Goal: Task Accomplishment & Management: Use online tool/utility

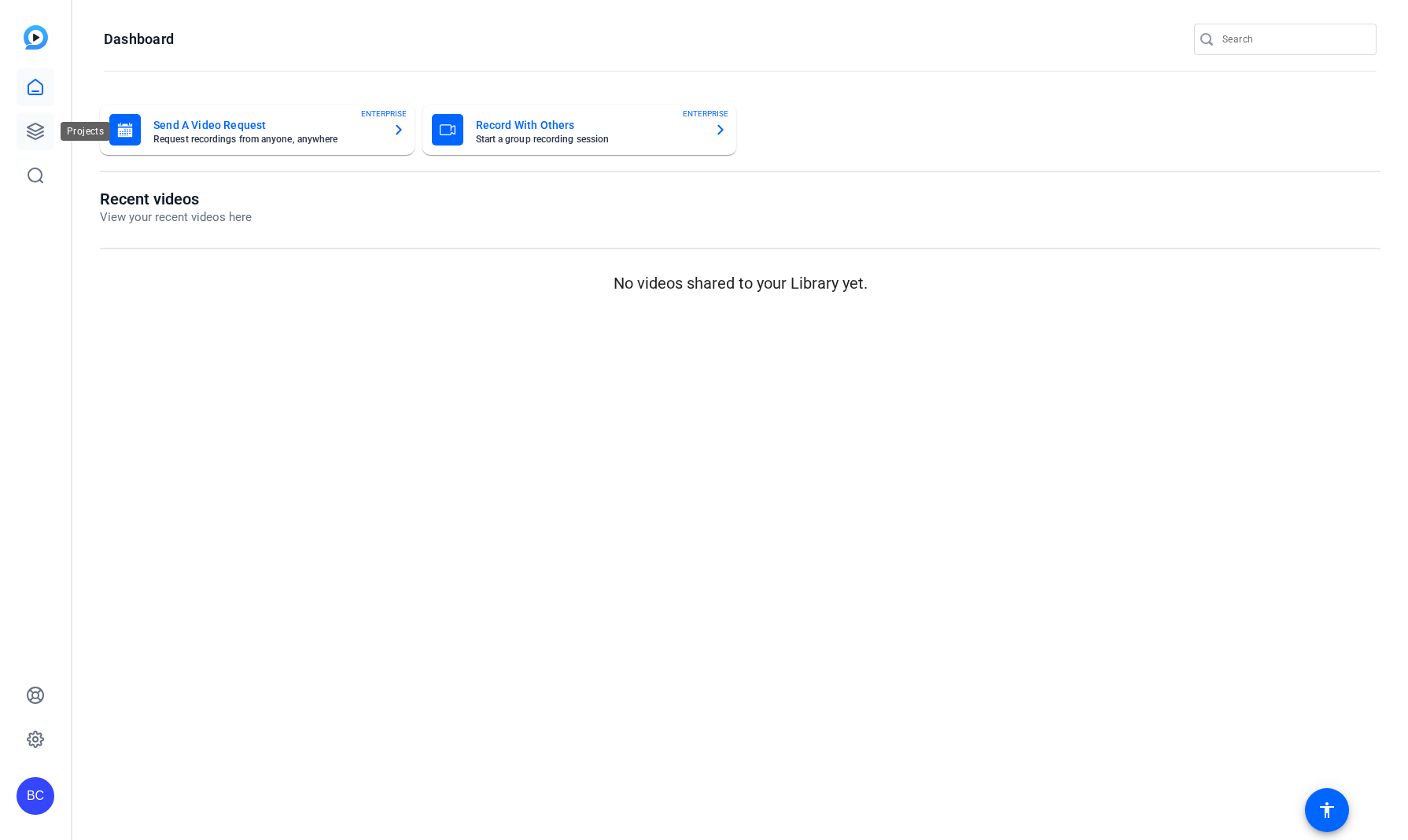
click at [26, 140] on link at bounding box center [35, 131] width 38 height 38
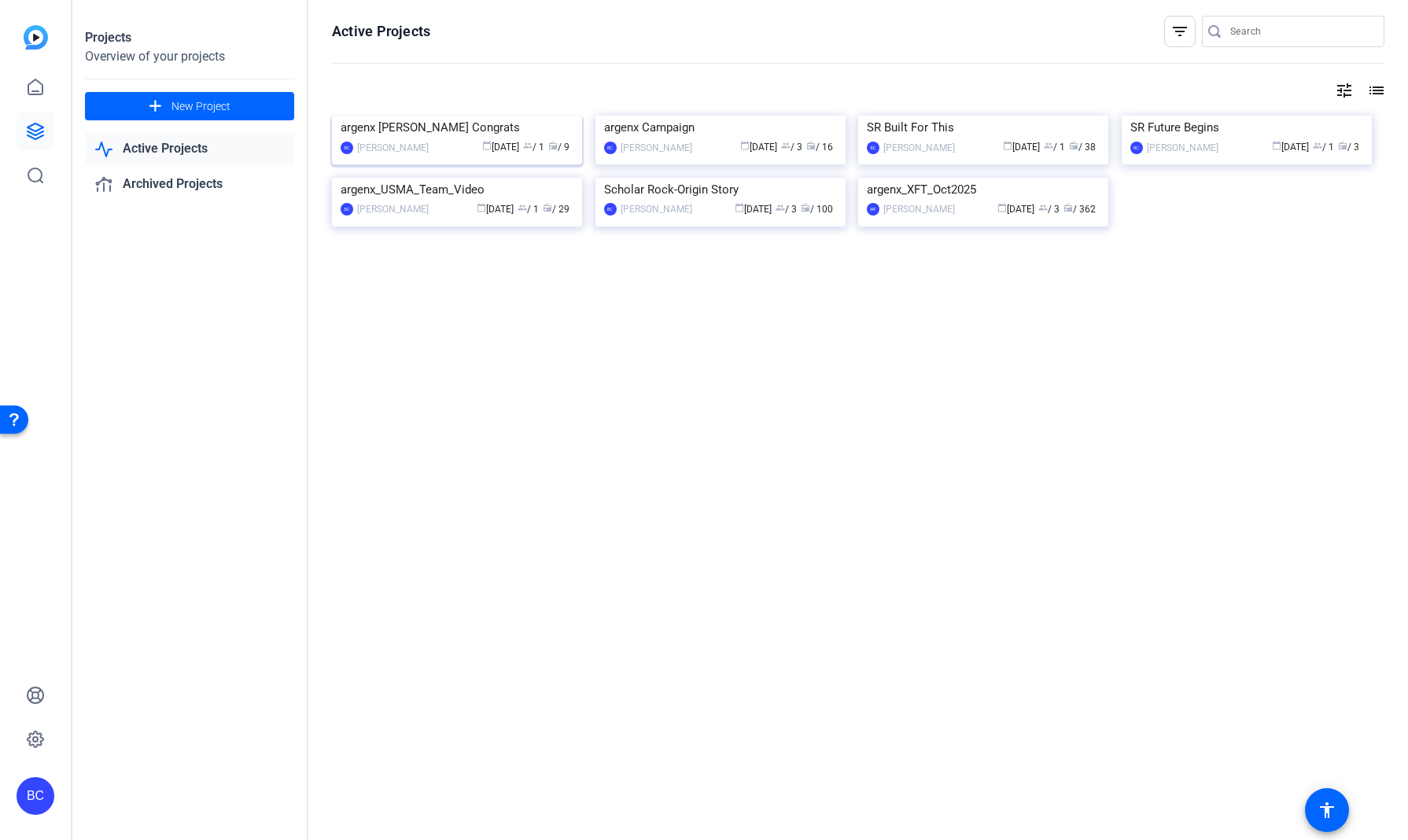
click at [503, 115] on img at bounding box center [457, 115] width 250 height 0
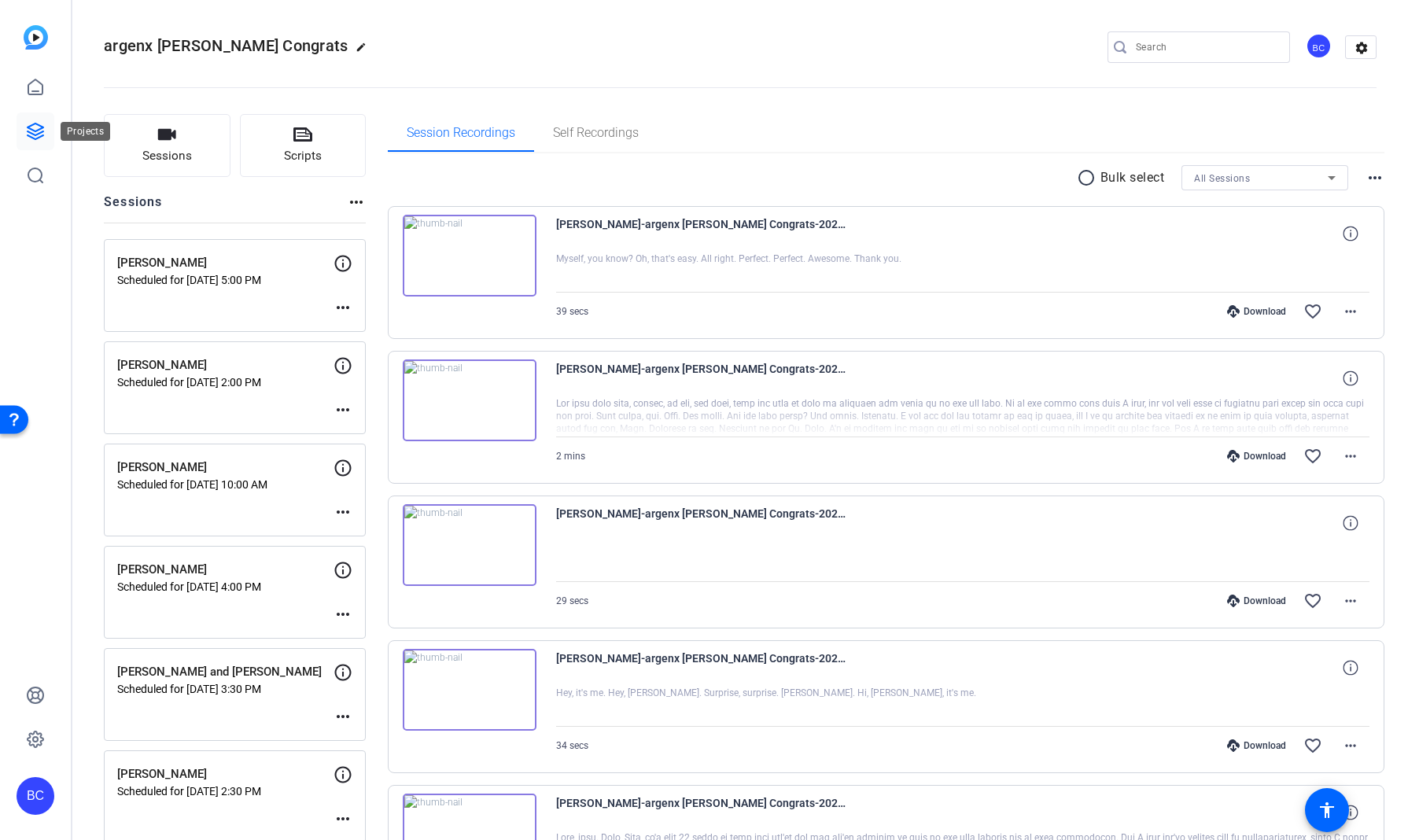
click at [25, 135] on link at bounding box center [35, 131] width 38 height 38
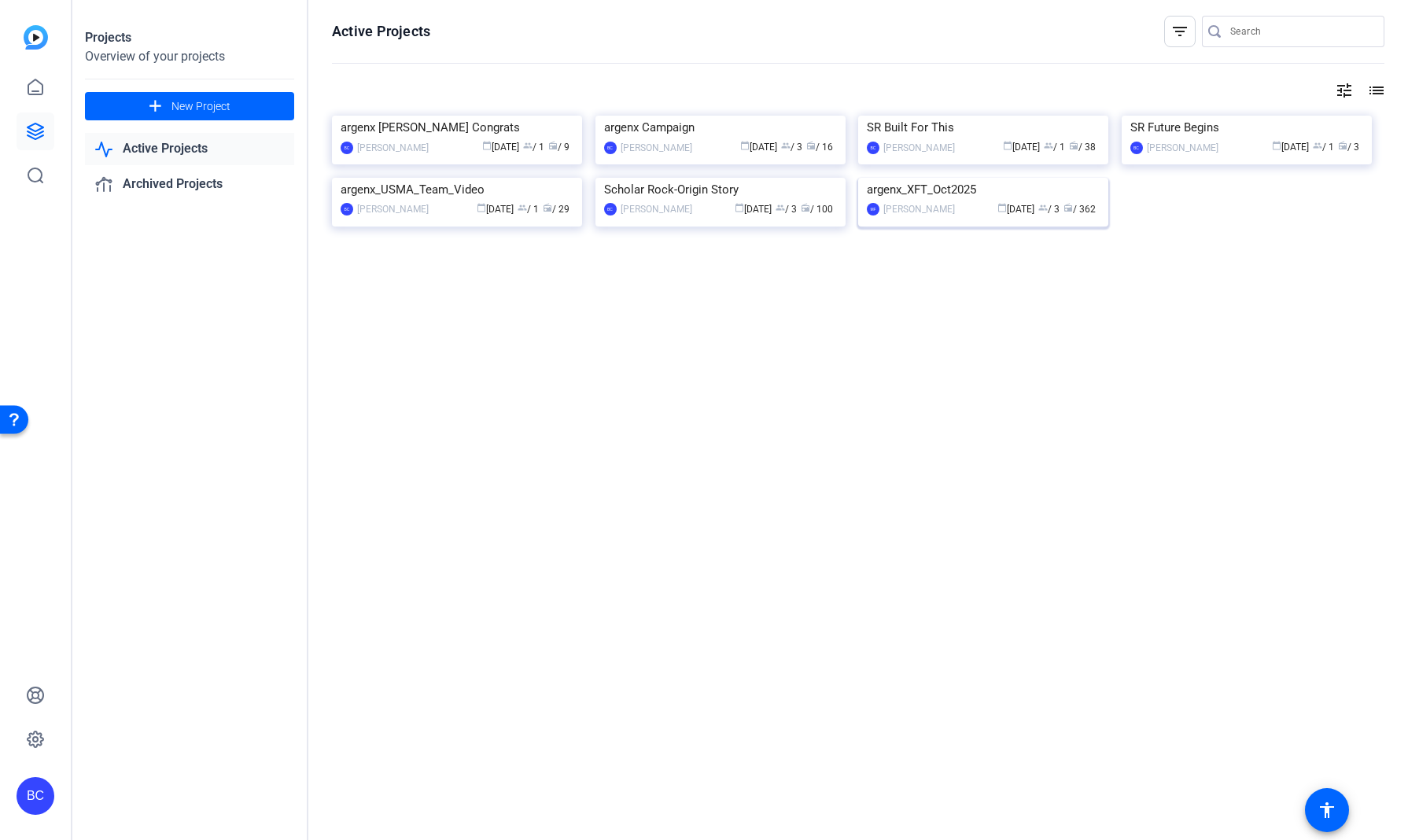
click at [937, 177] on img at bounding box center [983, 177] width 250 height 0
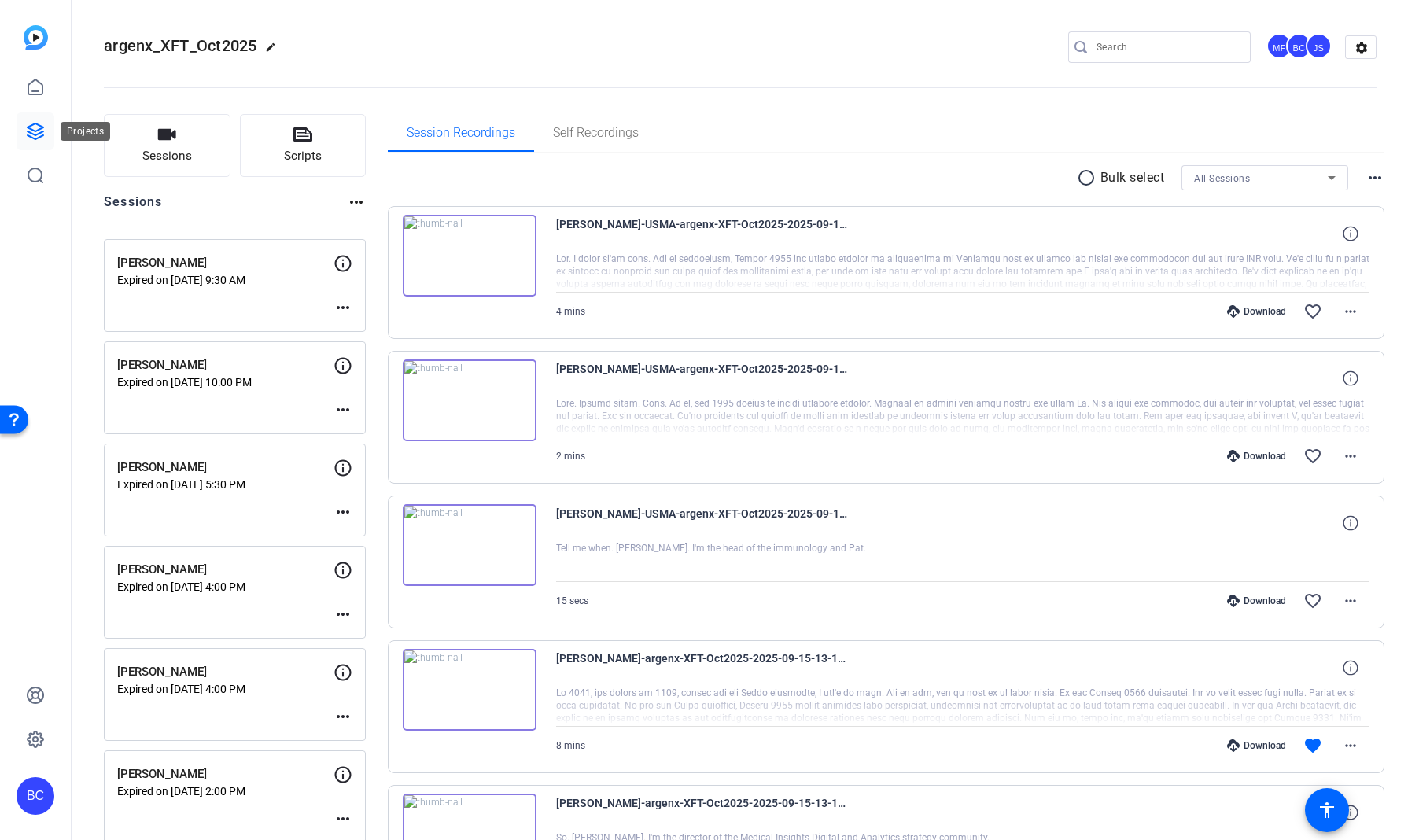
click at [33, 129] on icon at bounding box center [35, 131] width 19 height 19
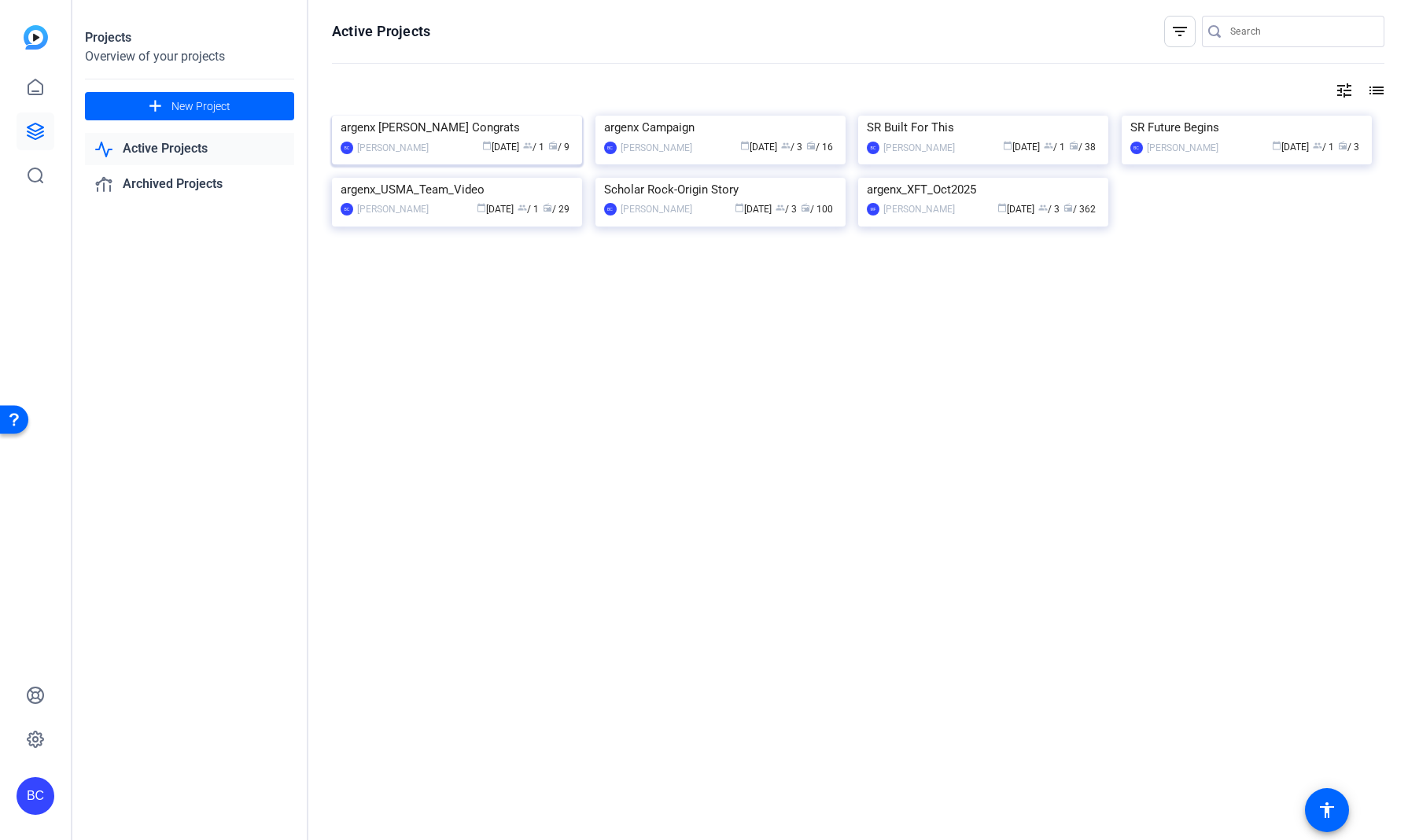
click at [484, 115] on img at bounding box center [457, 115] width 250 height 0
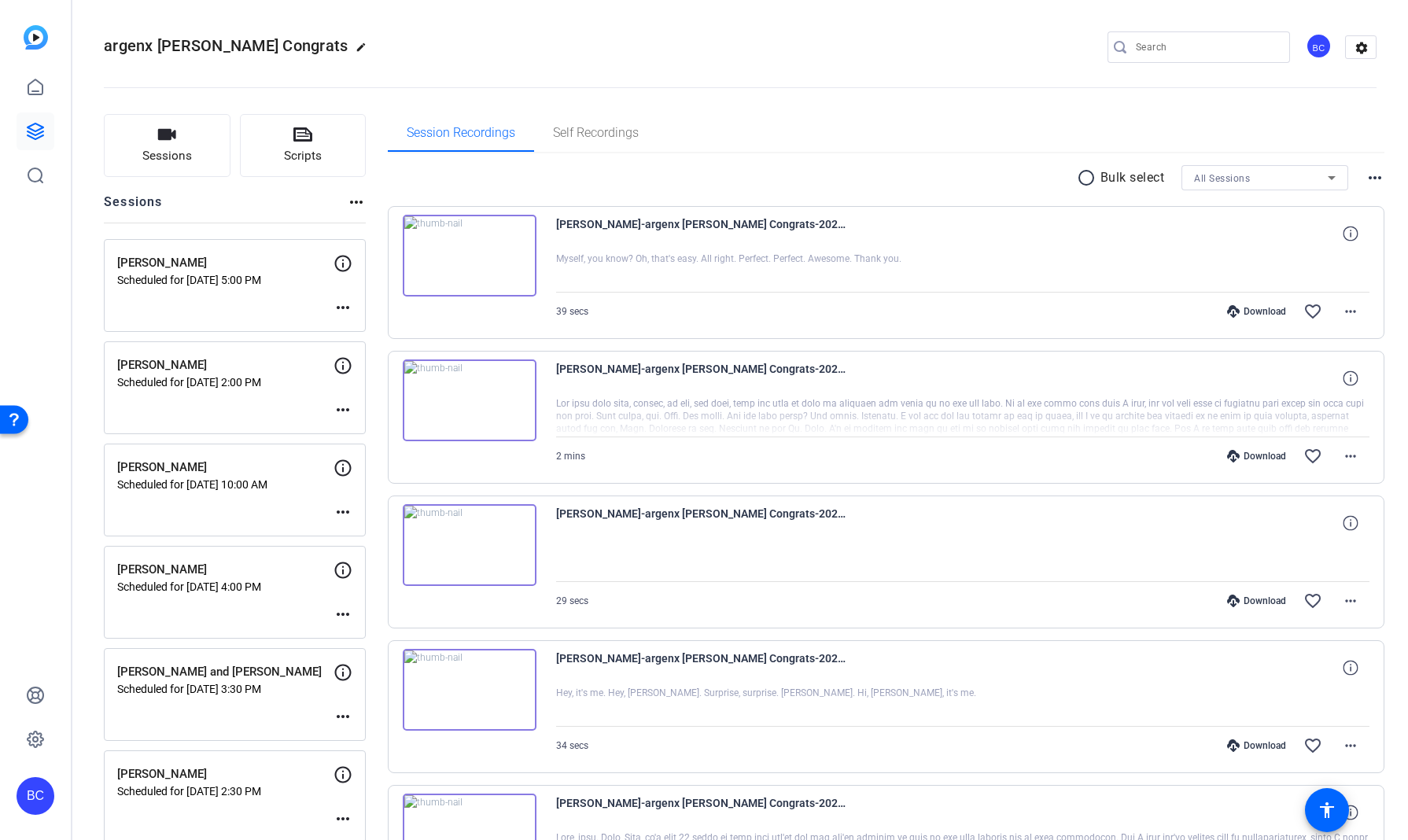
scroll to position [763, 0]
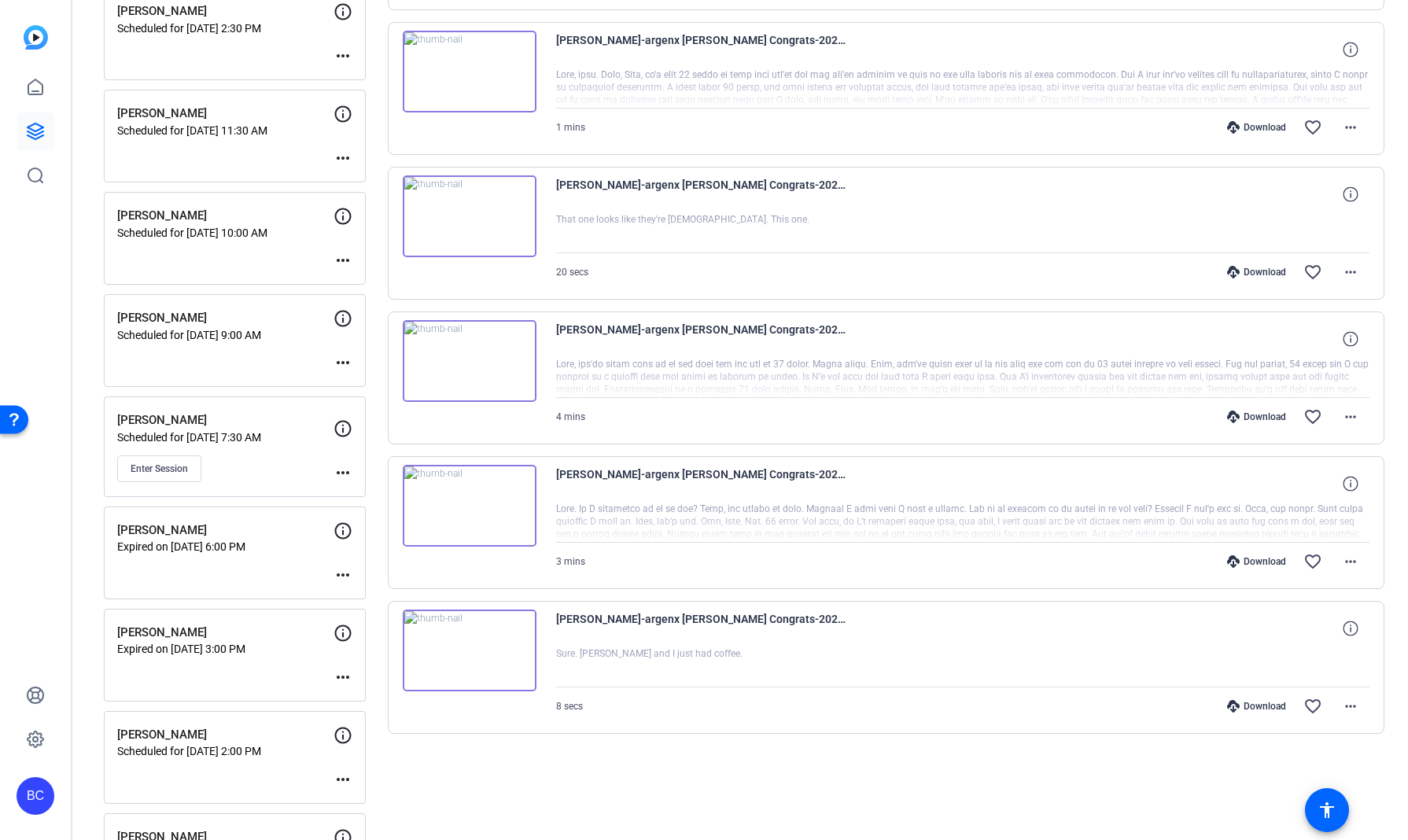
click at [77, 470] on div "Sessions Scripts Sessions more_horiz [PERSON_NAME] Scheduled for [DATE] 5:00 PM…" at bounding box center [739, 333] width 1335 height 2003
click at [161, 465] on span "Enter Session" at bounding box center [159, 469] width 58 height 13
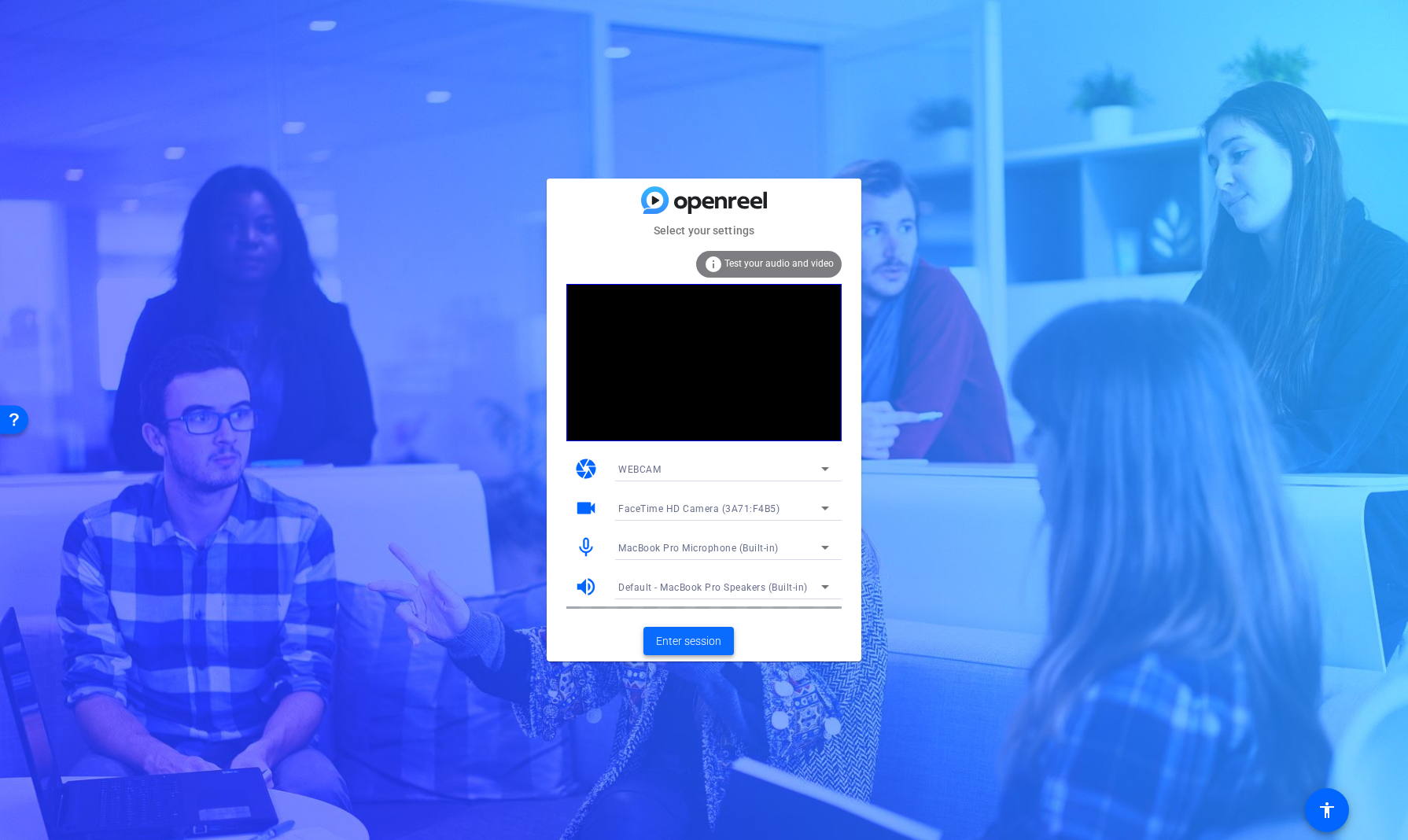
click at [686, 649] on span at bounding box center [688, 641] width 90 height 38
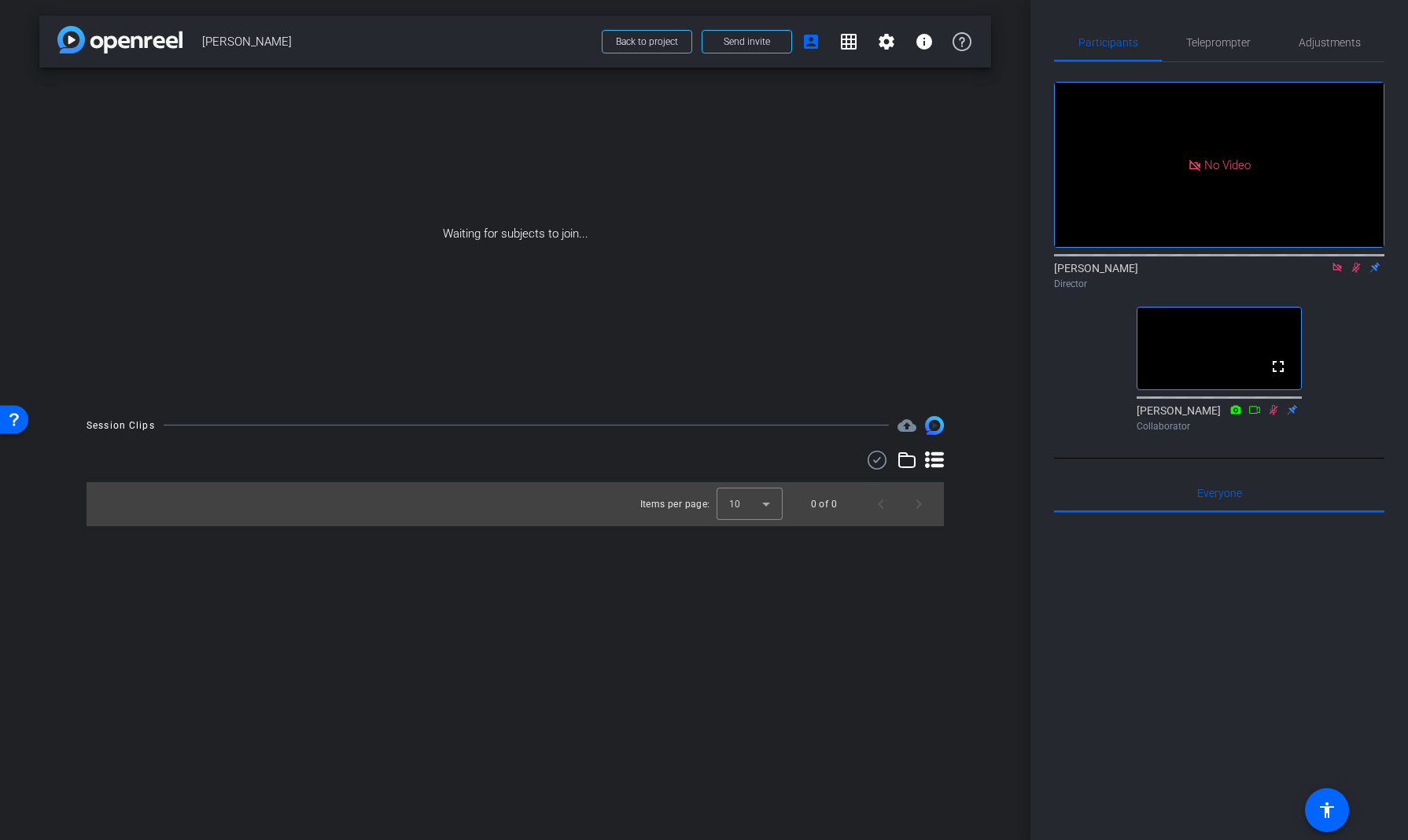
click at [1333, 273] on icon at bounding box center [1337, 267] width 13 height 11
click at [1349, 274] on mat-icon "flip" at bounding box center [1355, 266] width 19 height 14
click at [1335, 273] on icon at bounding box center [1337, 267] width 13 height 11
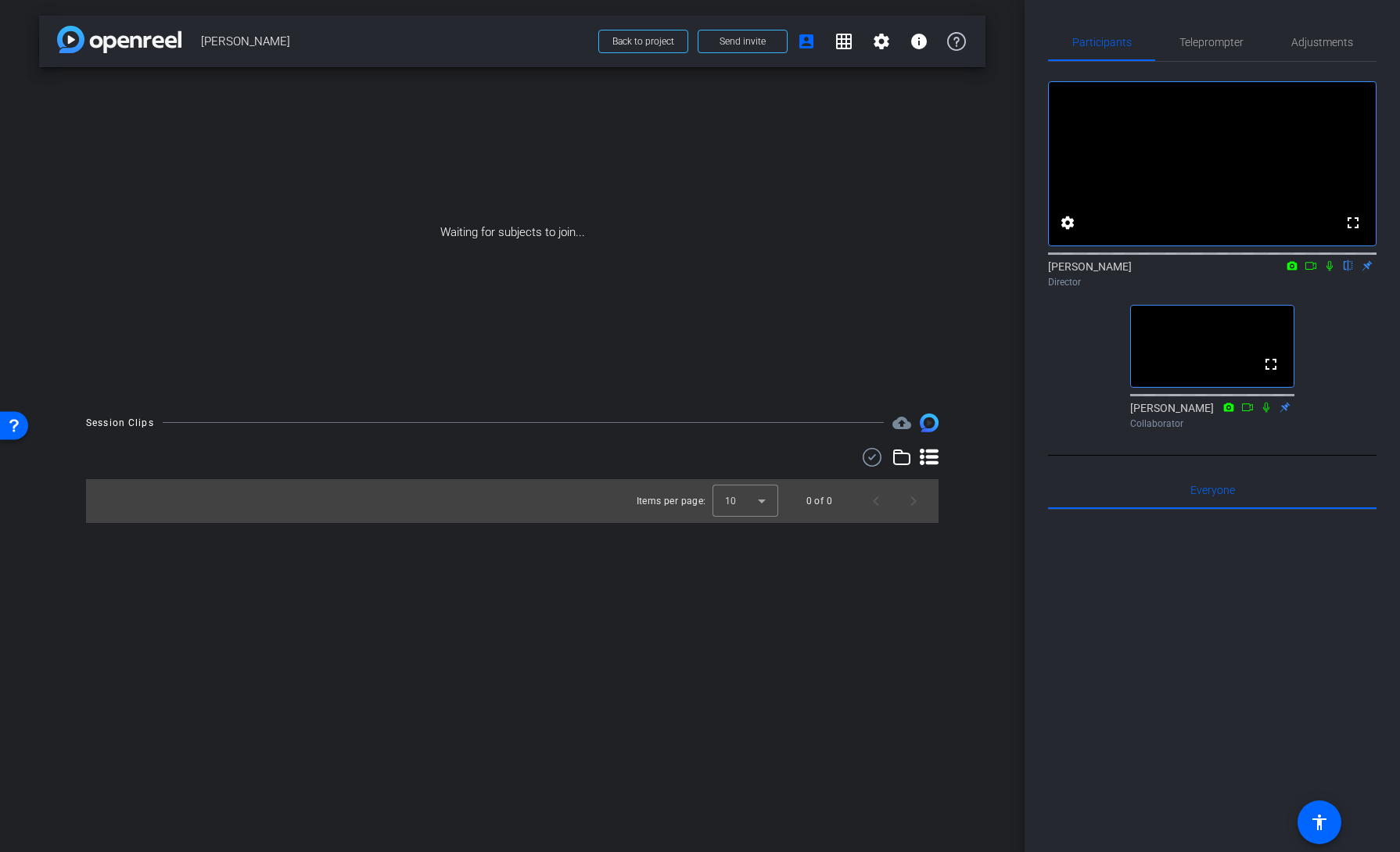
click at [973, 560] on div "arrow_back Chris Ardito Back to project Send invite account_box grid_on setting…" at bounding box center [512, 426] width 1024 height 852
click at [765, 504] on div at bounding box center [745, 501] width 65 height 38
click at [735, 583] on span "25" at bounding box center [730, 586] width 12 height 19
click at [979, 508] on div "Session Clips cloud_upload Items per page: 25 0 of 0" at bounding box center [512, 468] width 946 height 109
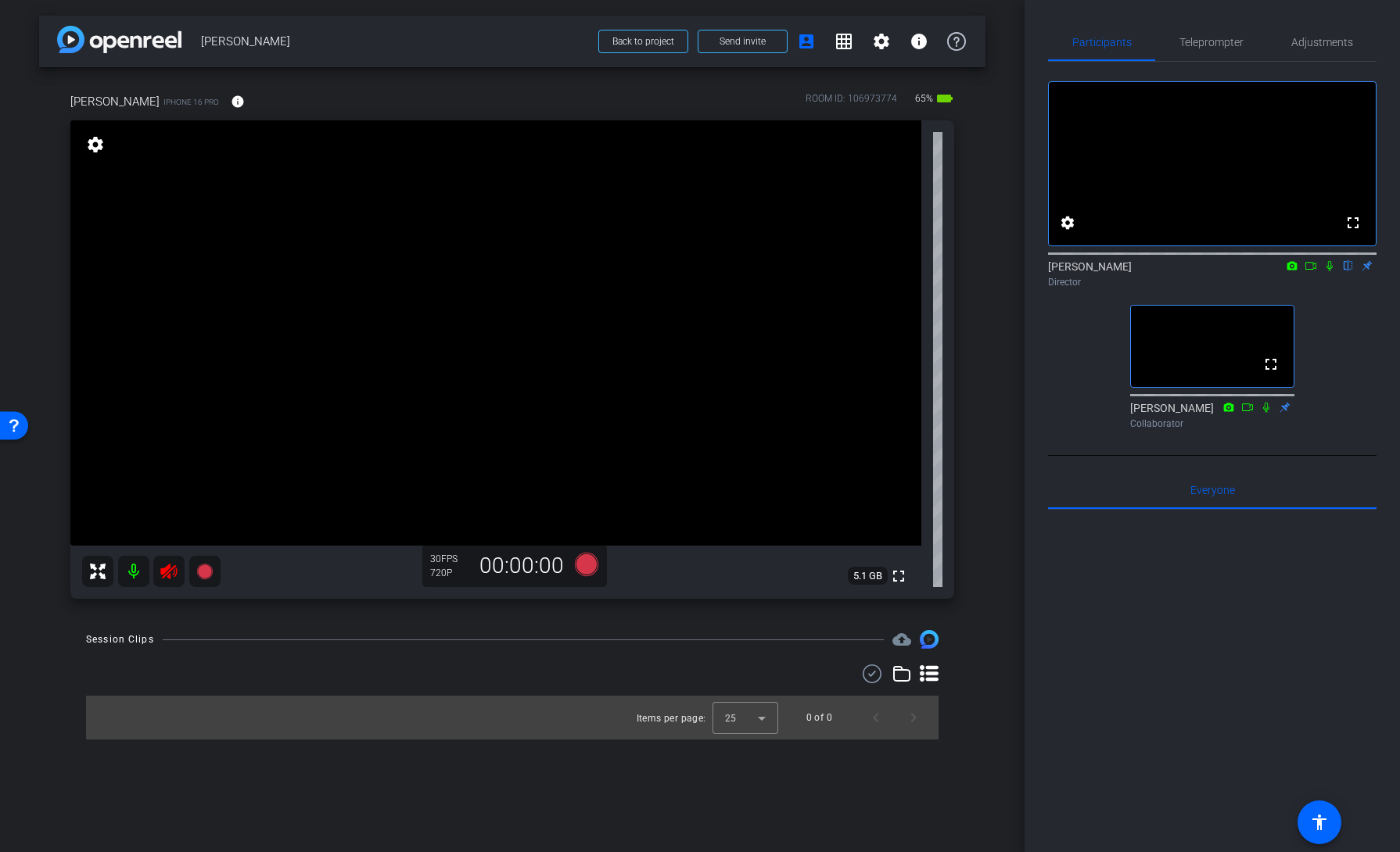
click at [165, 573] on icon at bounding box center [168, 571] width 19 height 19
click at [1323, 40] on span "Adjustments" at bounding box center [1321, 42] width 62 height 11
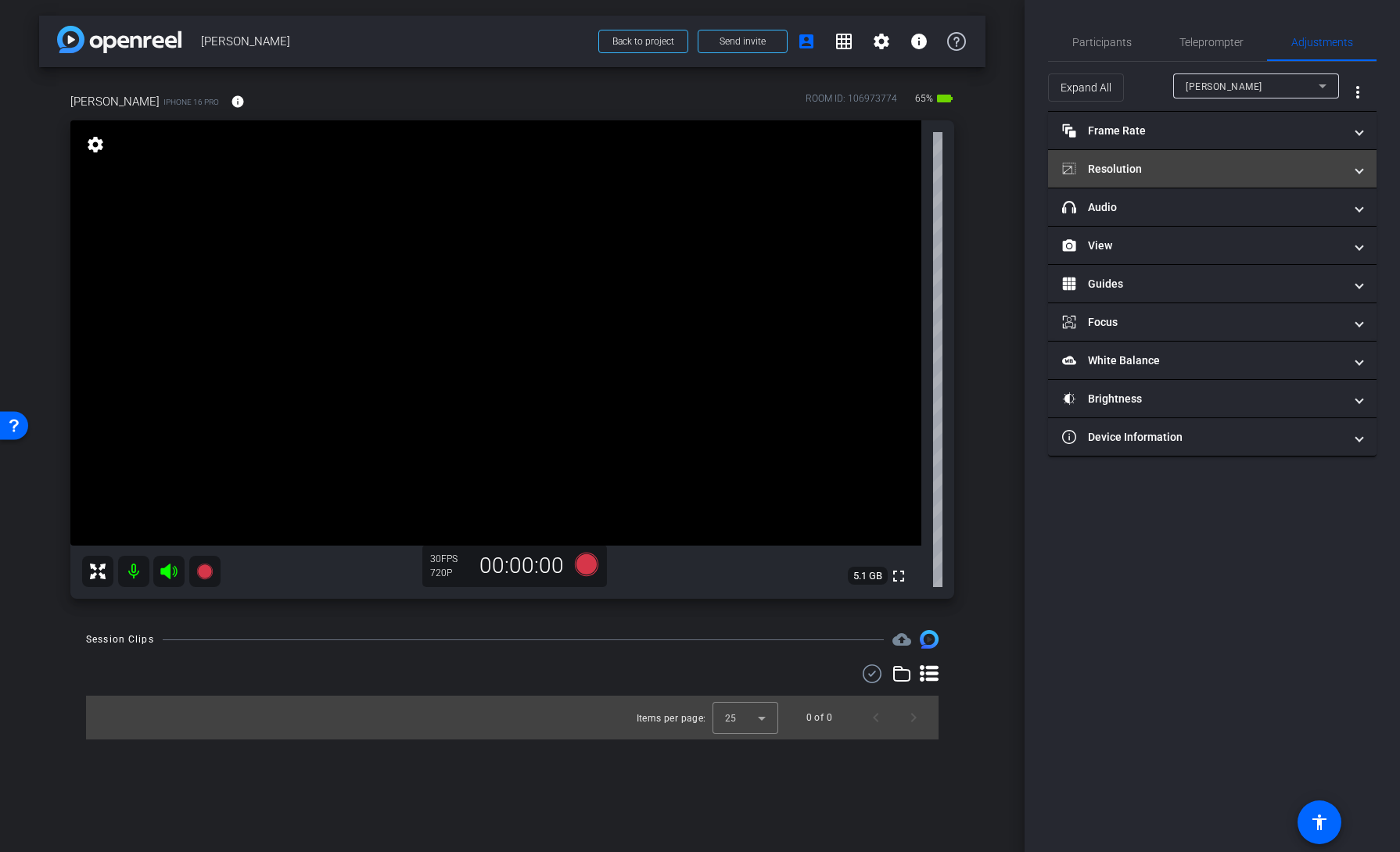
click at [1142, 170] on mat-panel-title "Resolution" at bounding box center [1202, 169] width 281 height 16
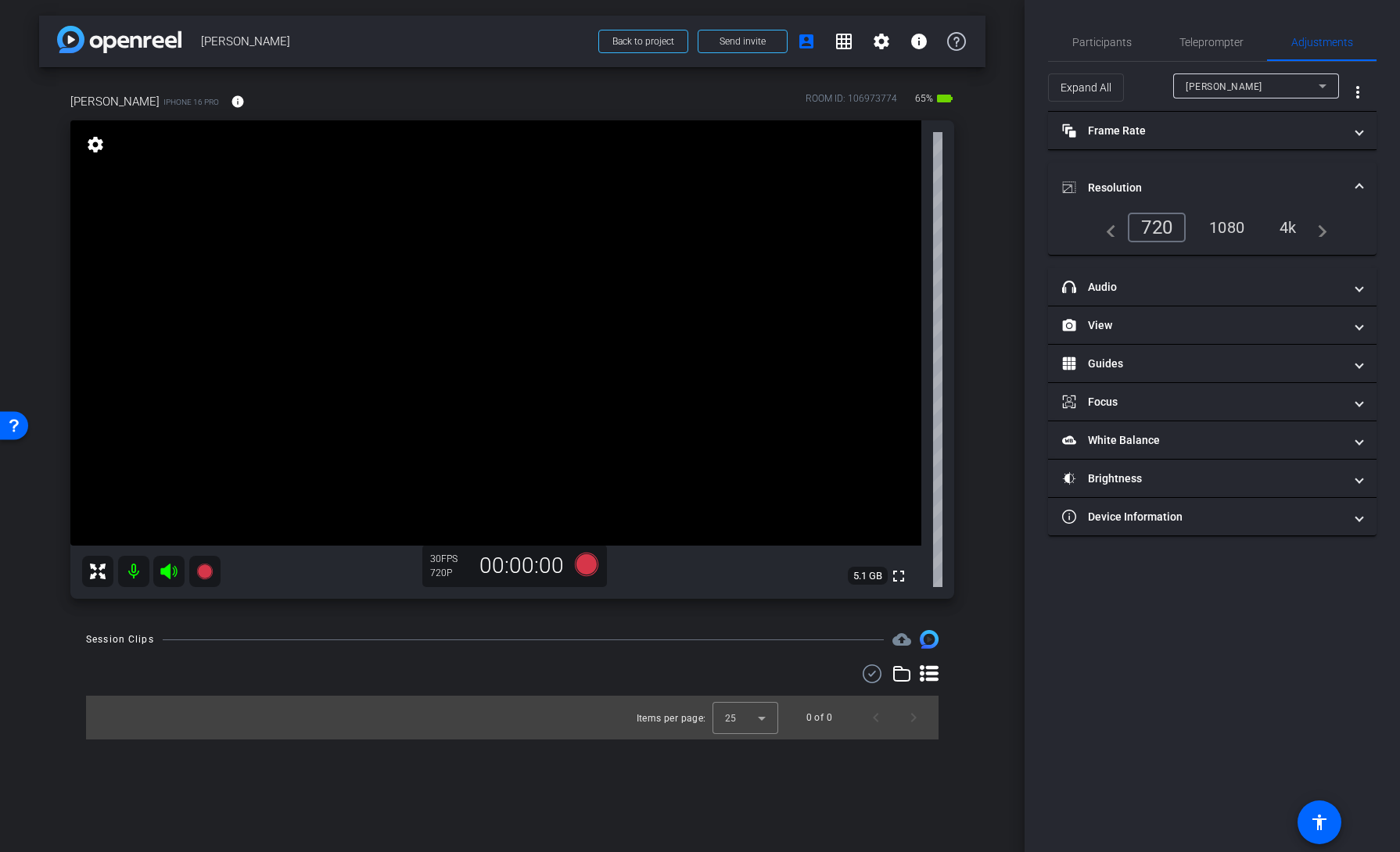
click at [1284, 226] on div "4k" at bounding box center [1287, 227] width 40 height 27
click at [231, 106] on mat-icon "info" at bounding box center [238, 102] width 14 height 14
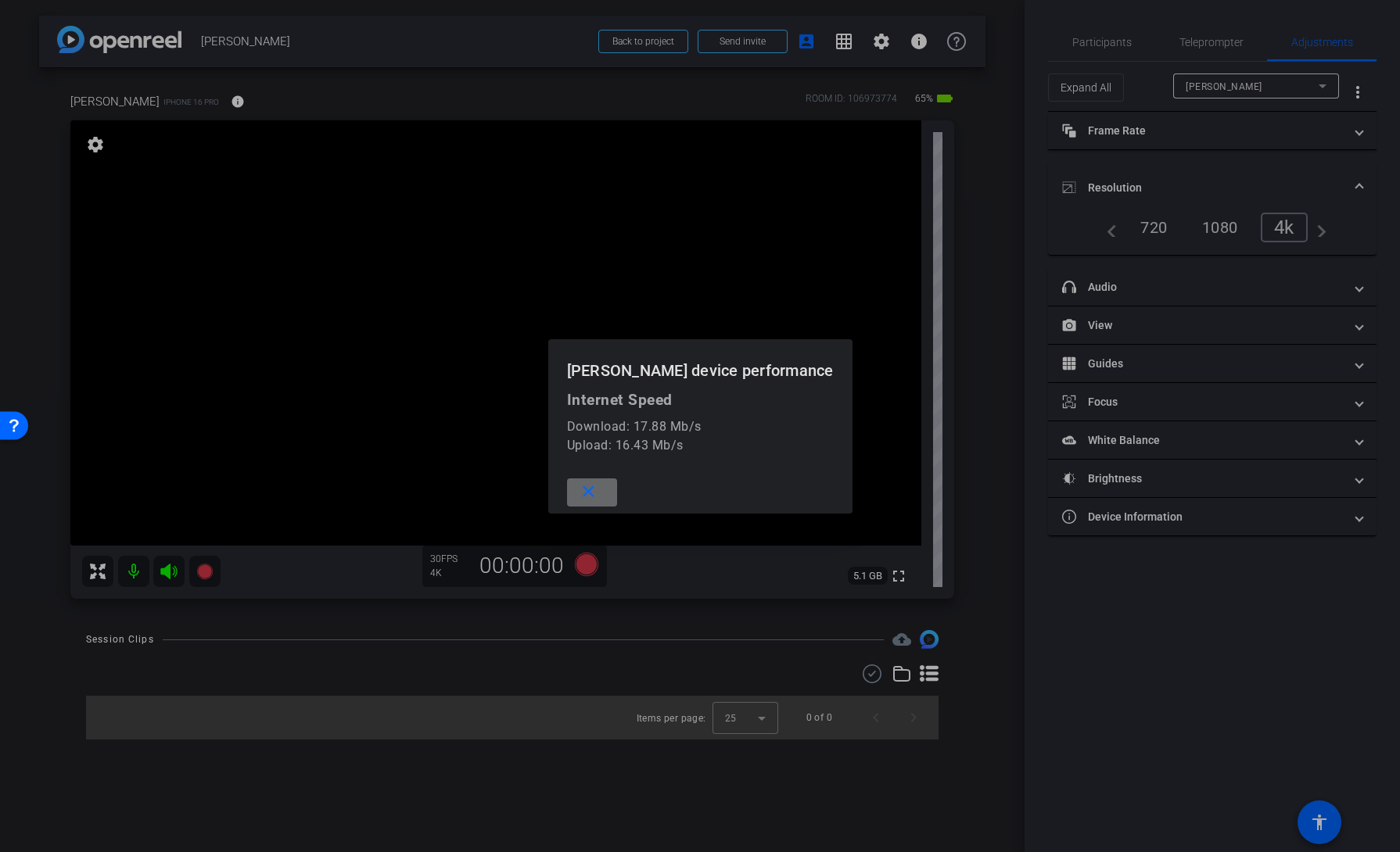
click at [598, 488] on mat-icon "close" at bounding box center [588, 492] width 20 height 20
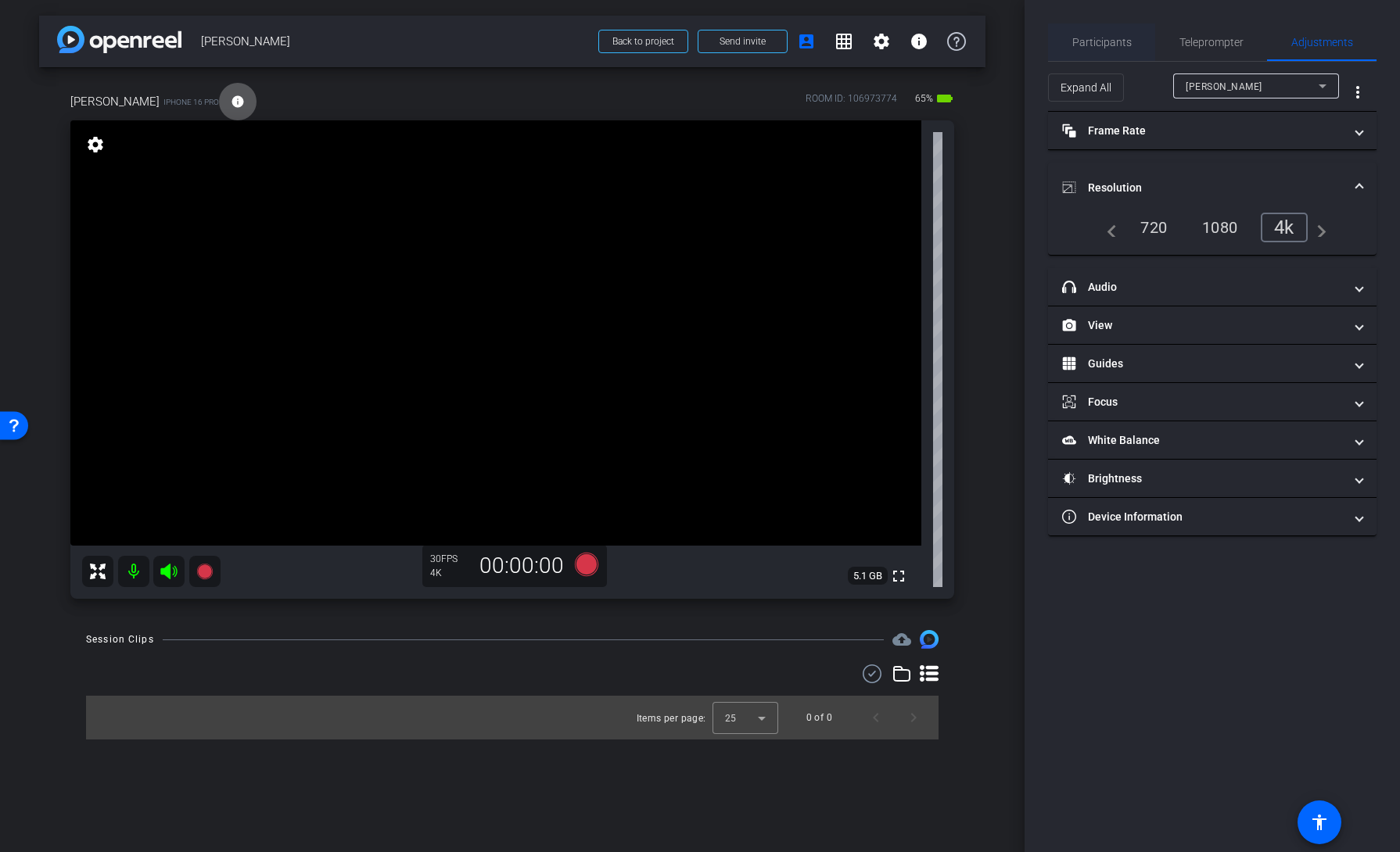
click at [1092, 43] on span "Participants" at bounding box center [1102, 42] width 59 height 11
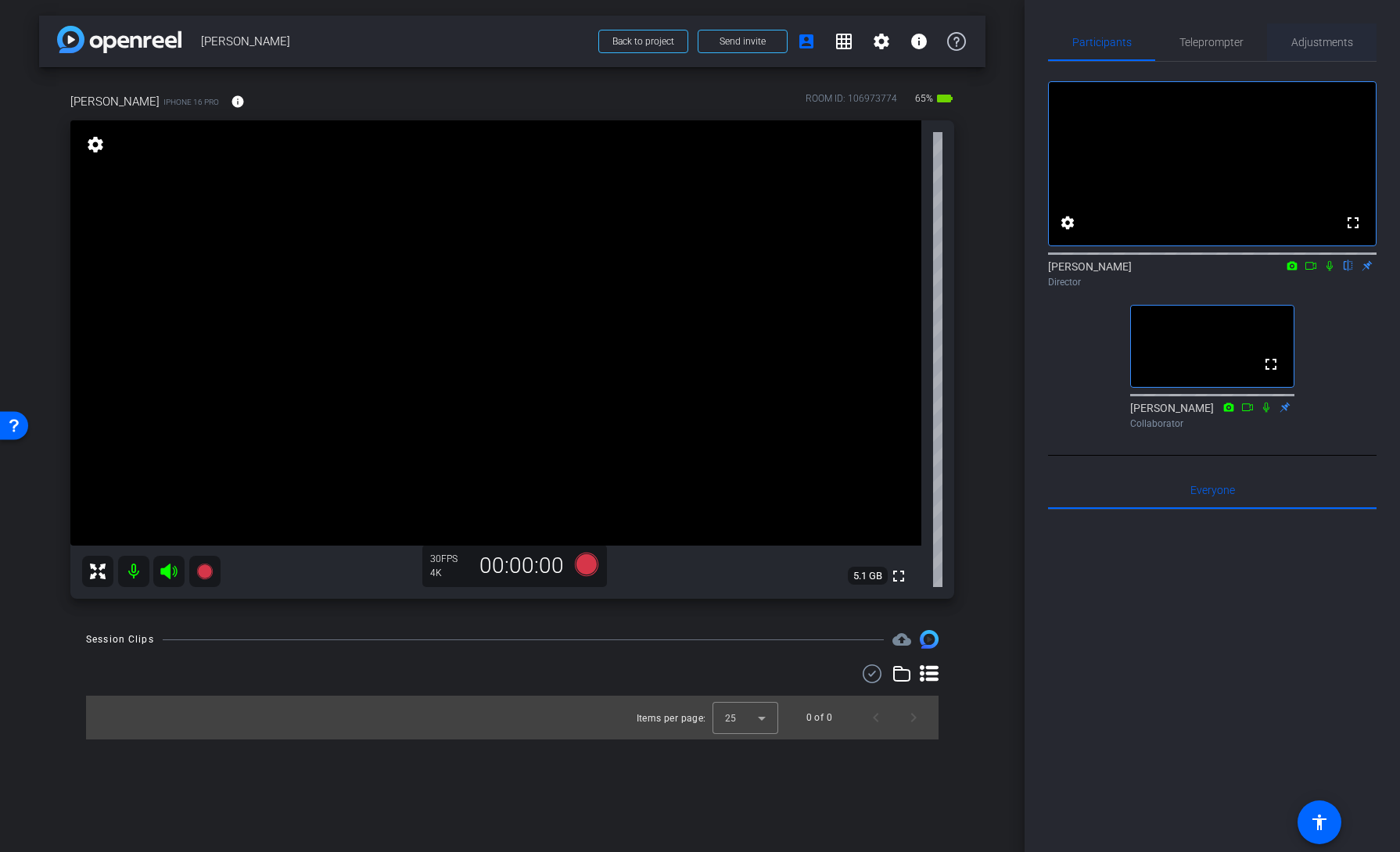
click at [1324, 37] on span "Adjustments" at bounding box center [1321, 42] width 62 height 11
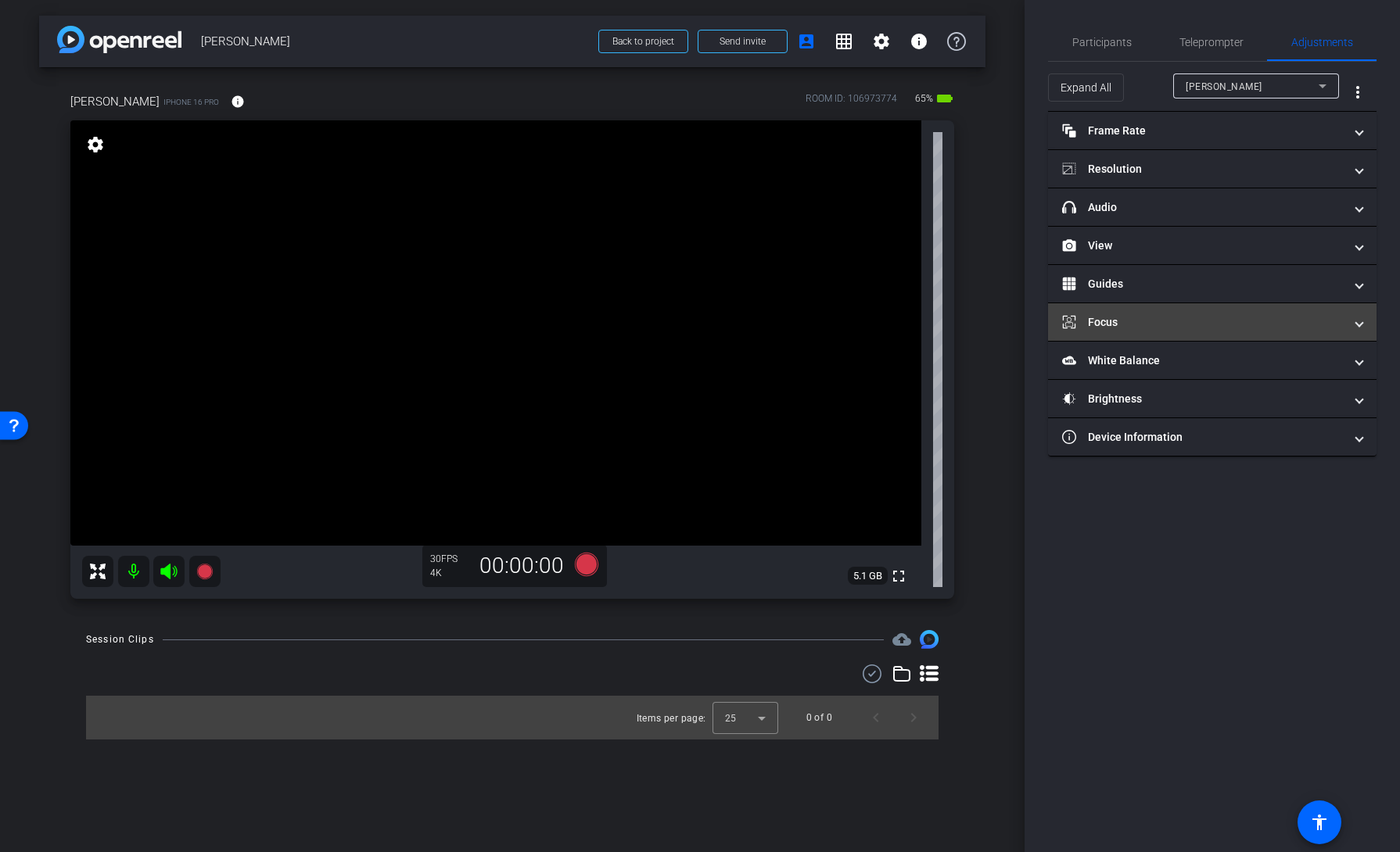
click at [1115, 330] on mat-expansion-panel-header "Focus" at bounding box center [1211, 322] width 329 height 38
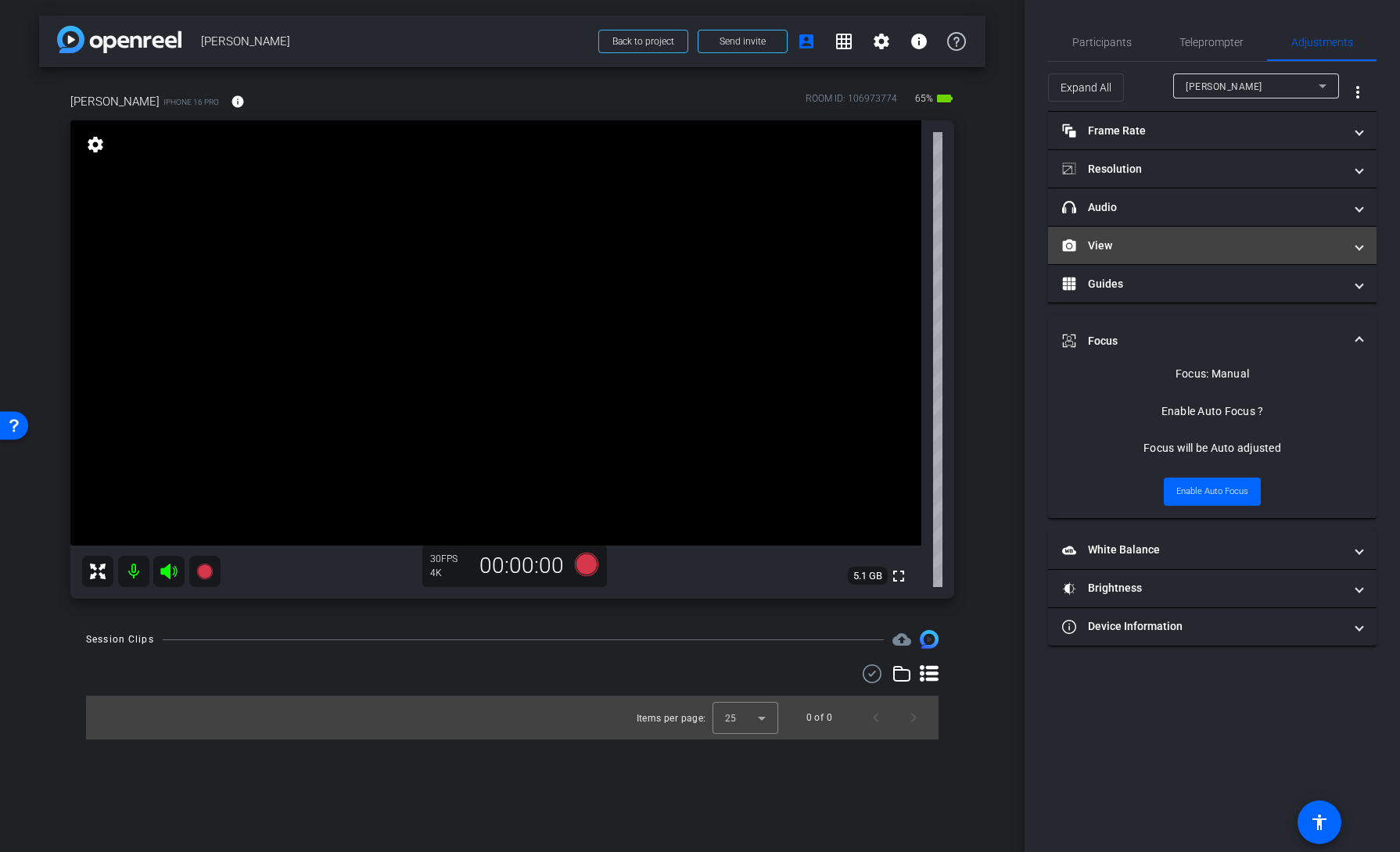
click at [1137, 243] on mat-panel-title "View" at bounding box center [1202, 246] width 281 height 16
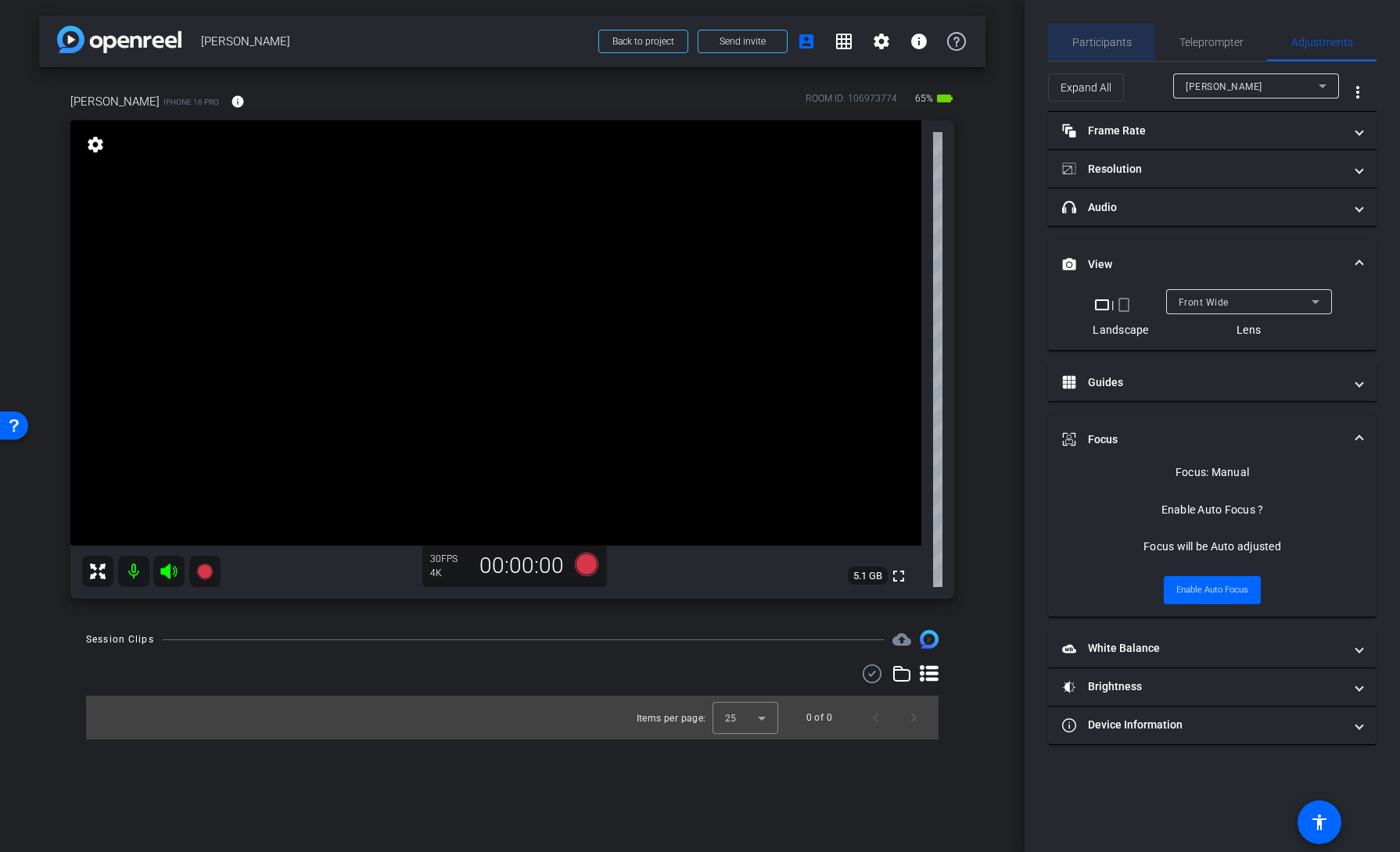
click at [1098, 41] on span "Participants" at bounding box center [1102, 42] width 59 height 11
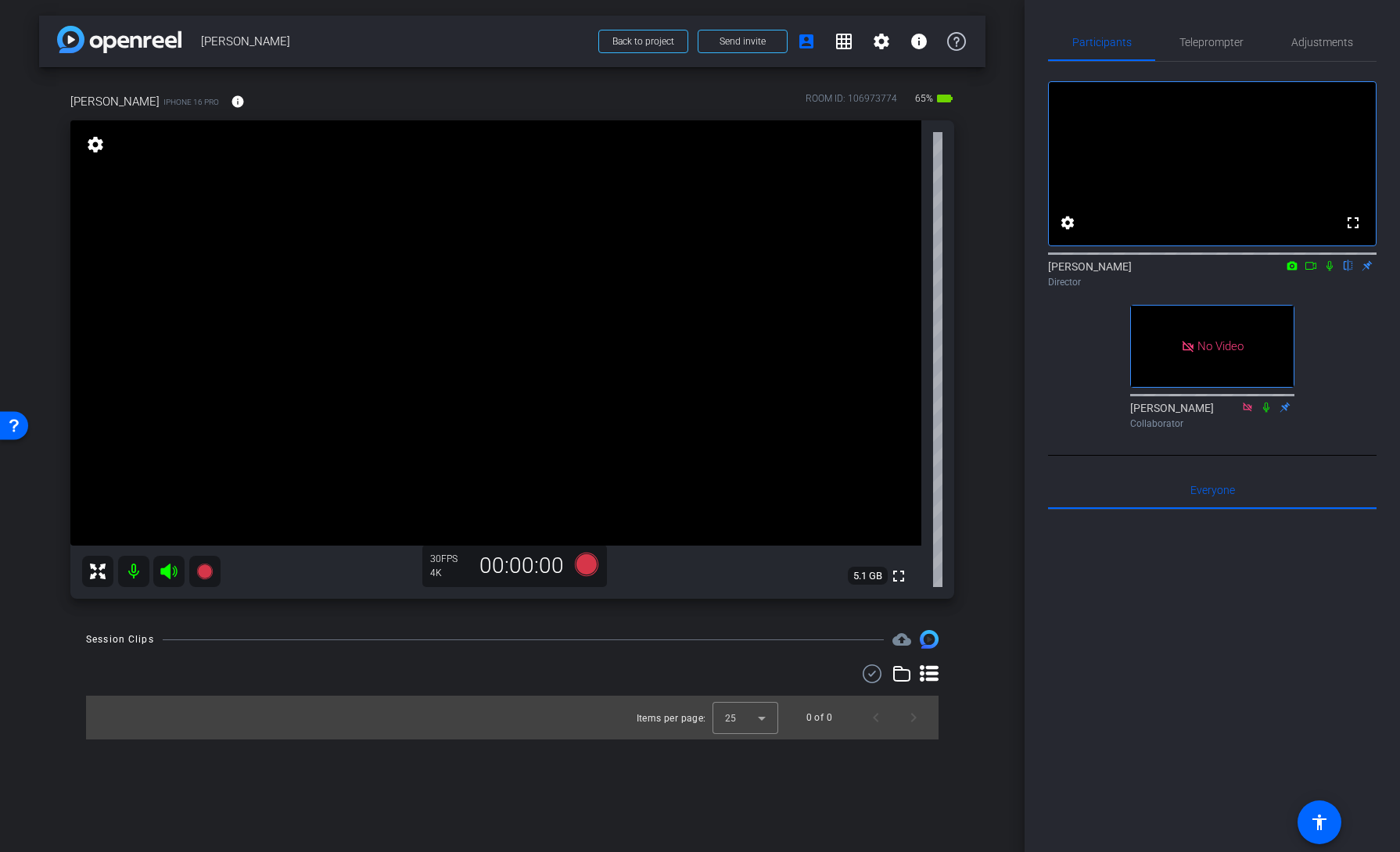
click at [1309, 271] on icon at bounding box center [1310, 266] width 13 height 11
click at [1348, 271] on icon at bounding box center [1348, 266] width 13 height 11
click at [532, 309] on video at bounding box center [496, 333] width 850 height 425
click at [1344, 271] on icon at bounding box center [1348, 266] width 13 height 11
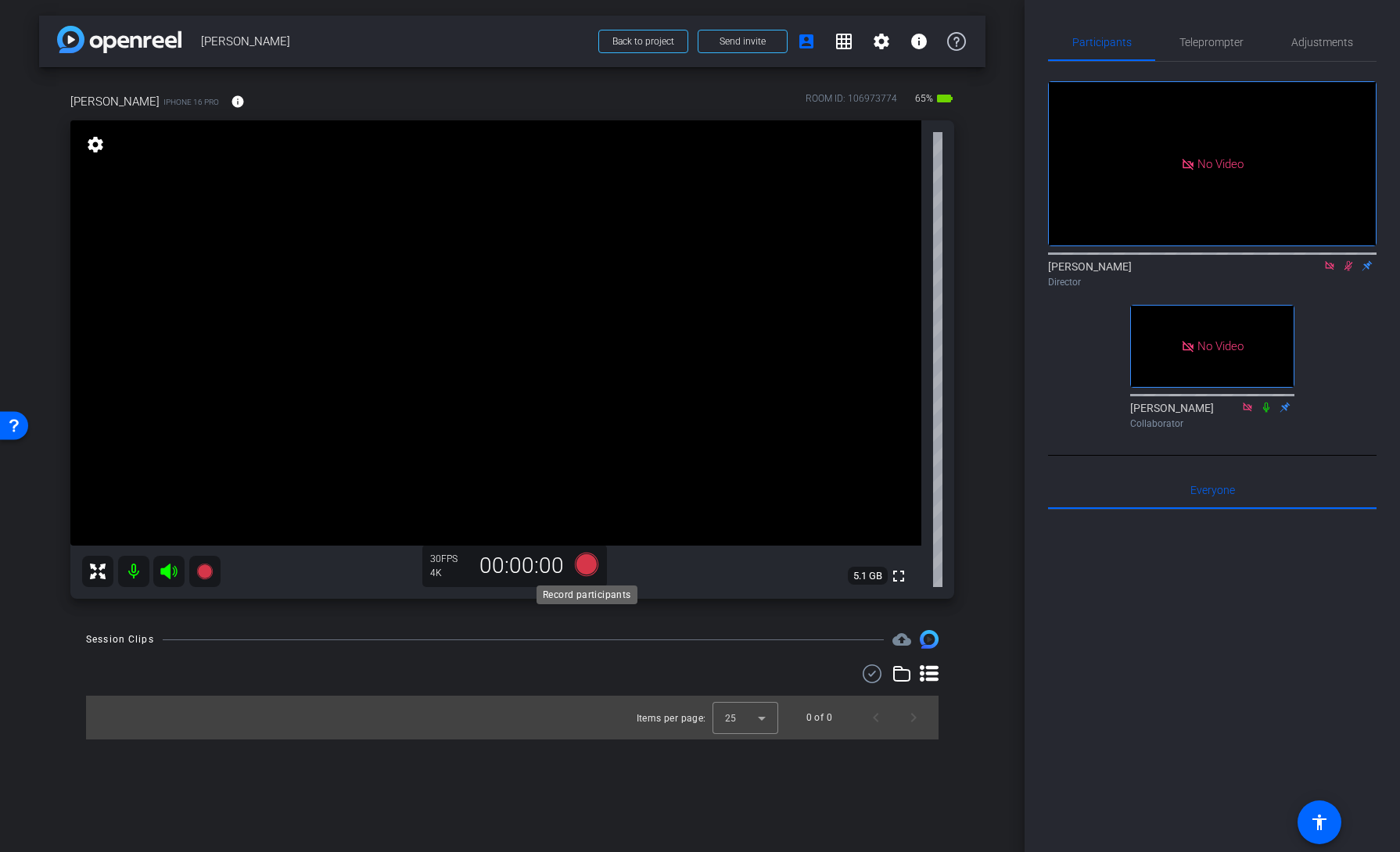
click at [585, 566] on icon at bounding box center [586, 565] width 23 height 23
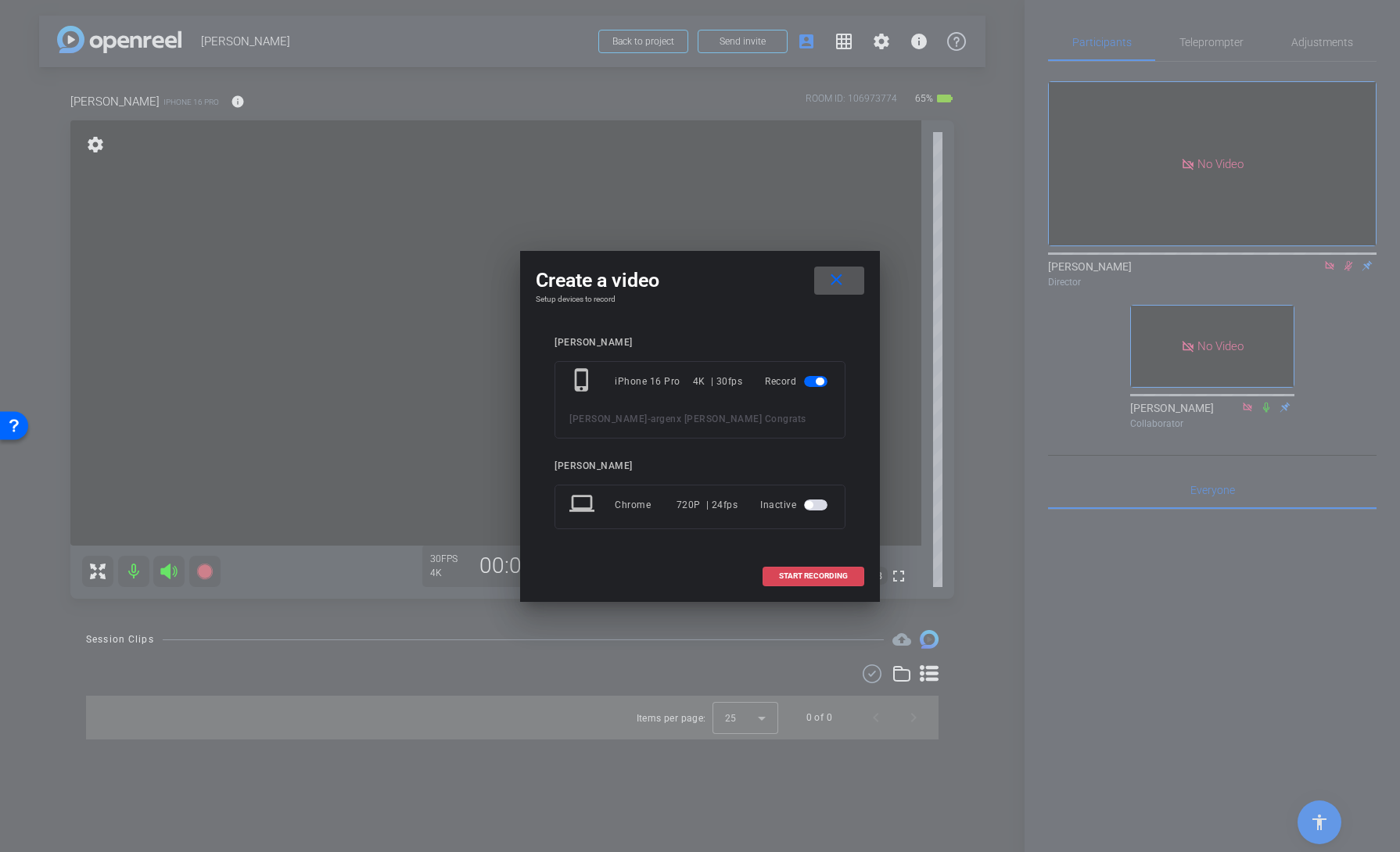
click at [782, 575] on span "START RECORDING" at bounding box center [813, 575] width 69 height 8
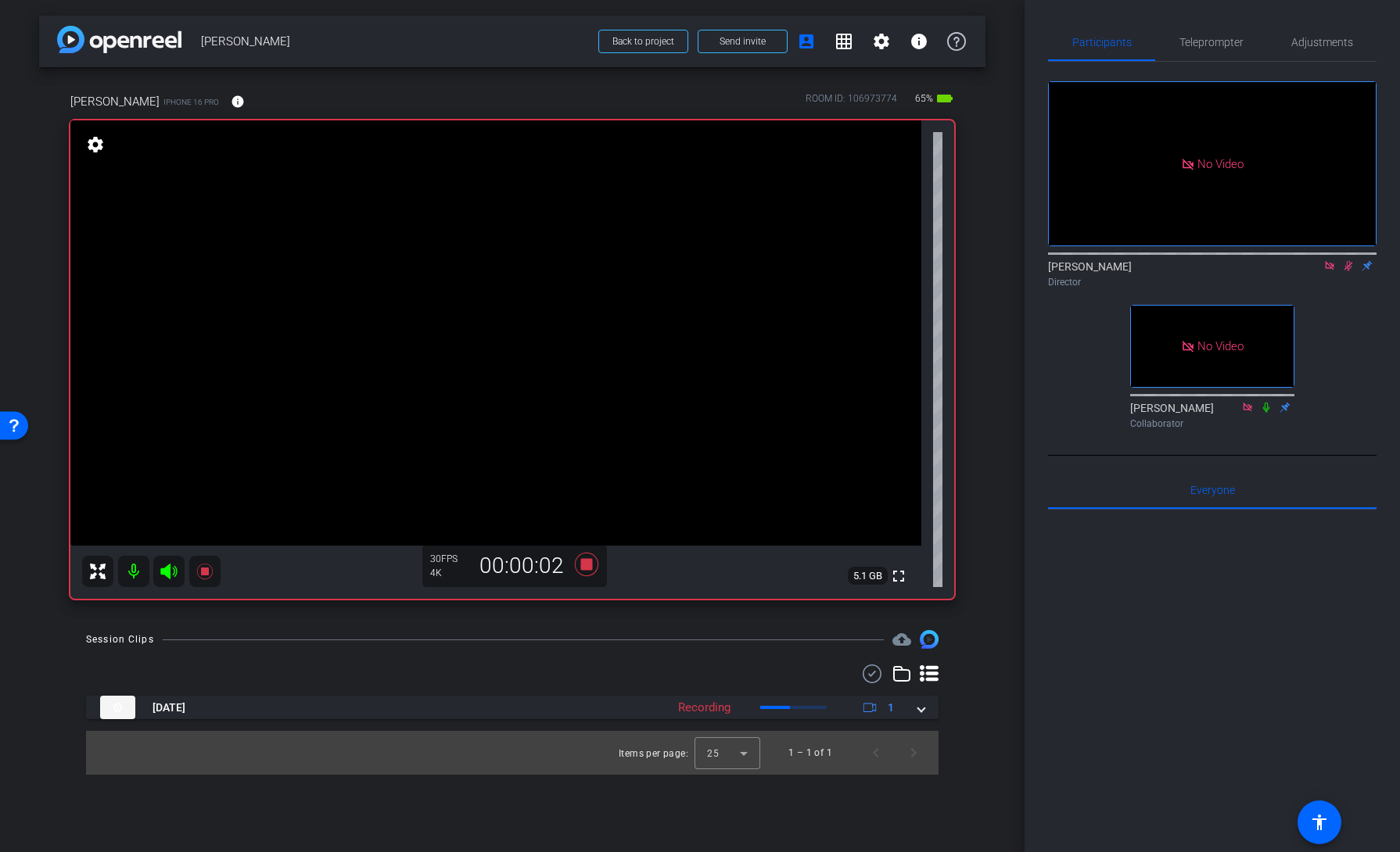
click at [929, 668] on icon at bounding box center [928, 673] width 19 height 16
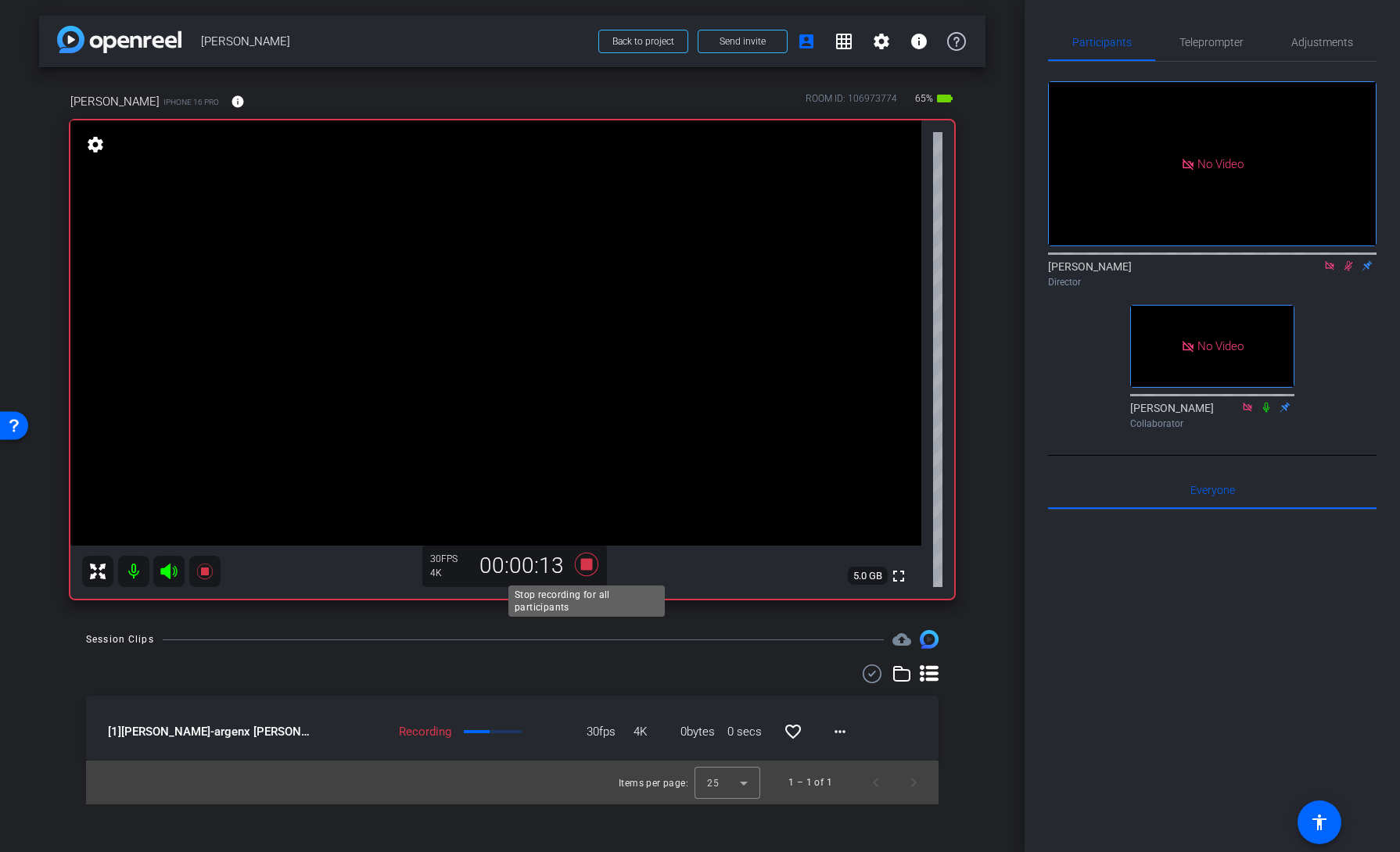
click at [584, 563] on icon at bounding box center [586, 565] width 23 height 23
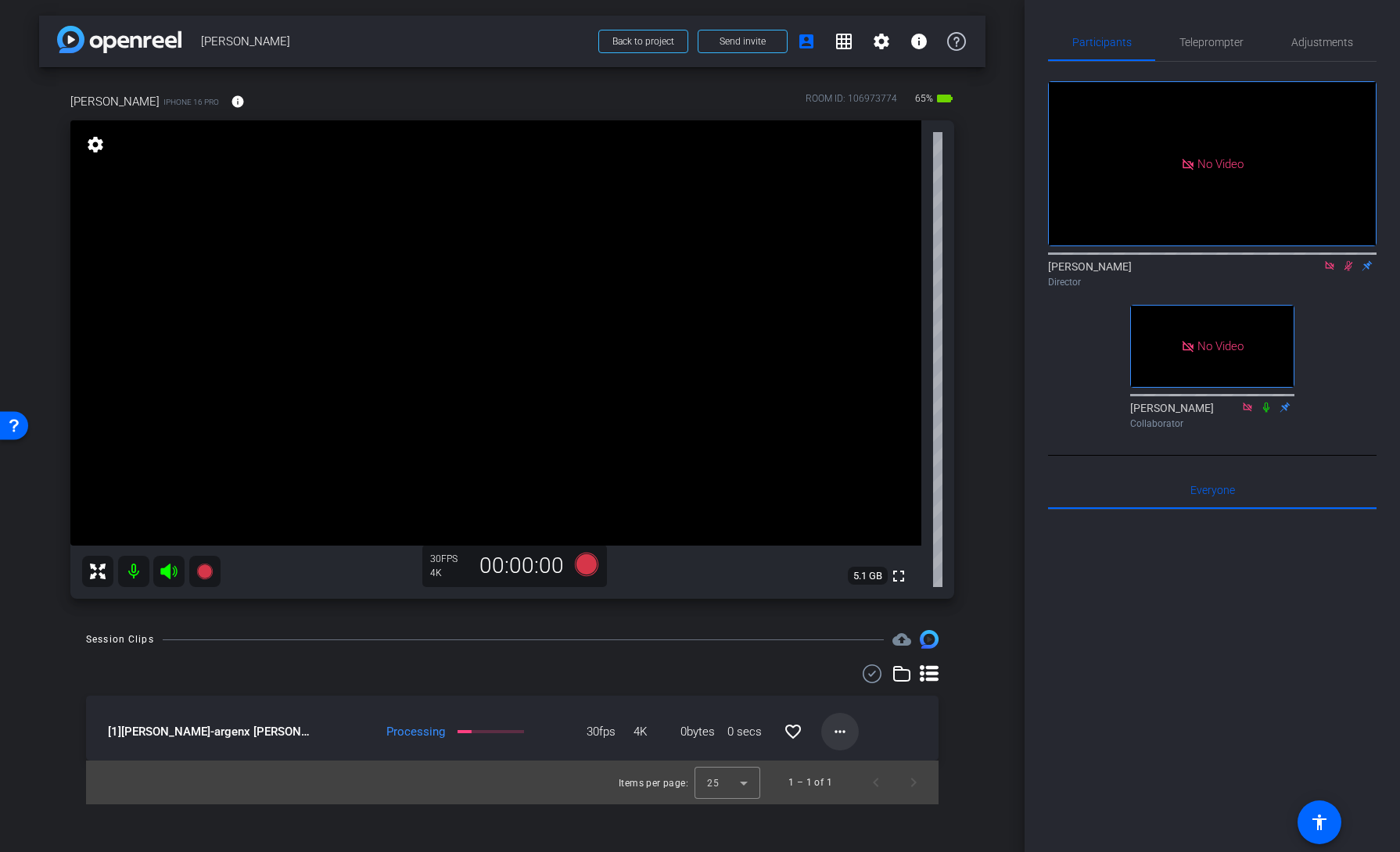
click at [838, 734] on mat-icon "more_horiz" at bounding box center [840, 731] width 19 height 19
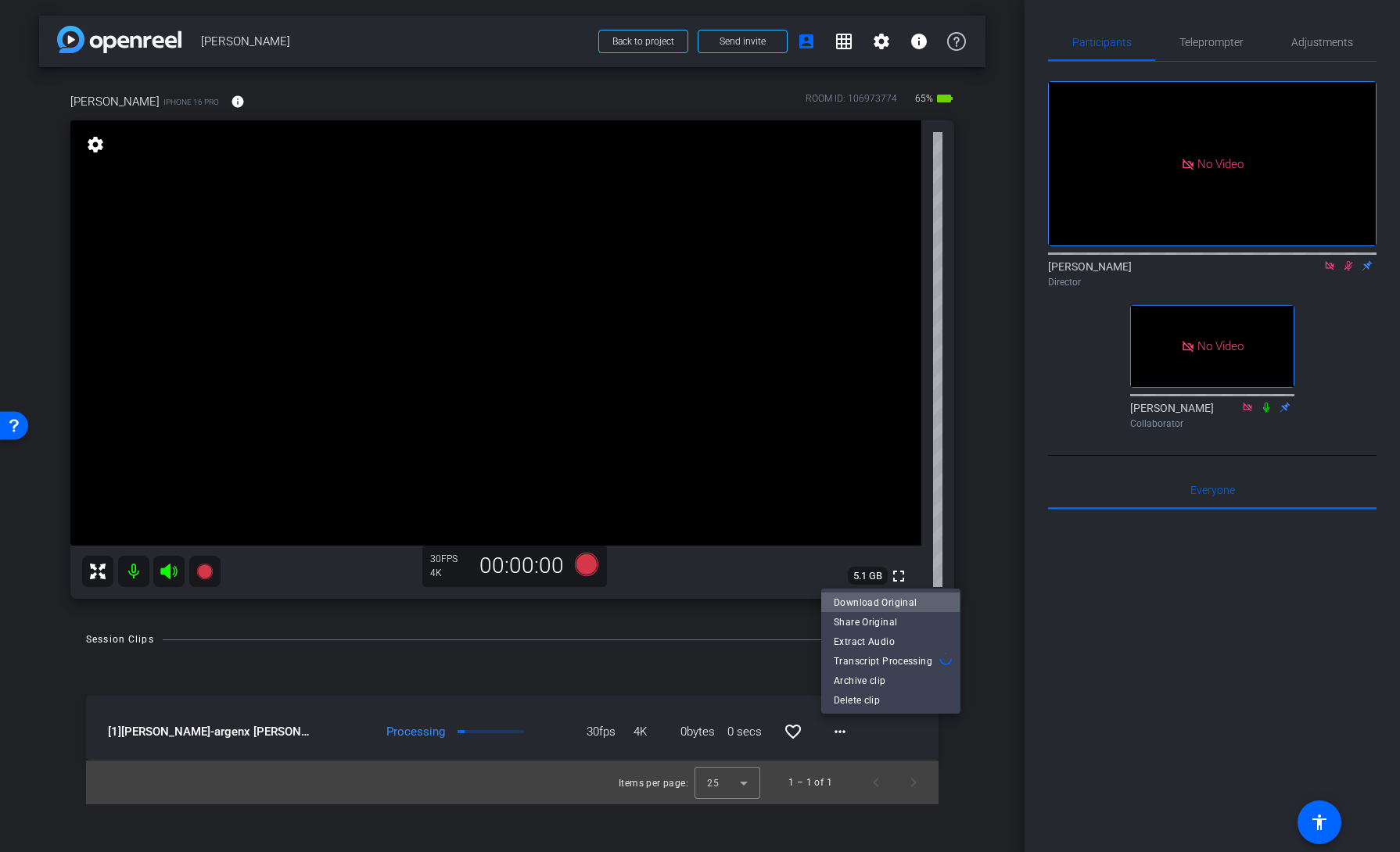
click at [857, 601] on span "Download Original" at bounding box center [891, 601] width 115 height 19
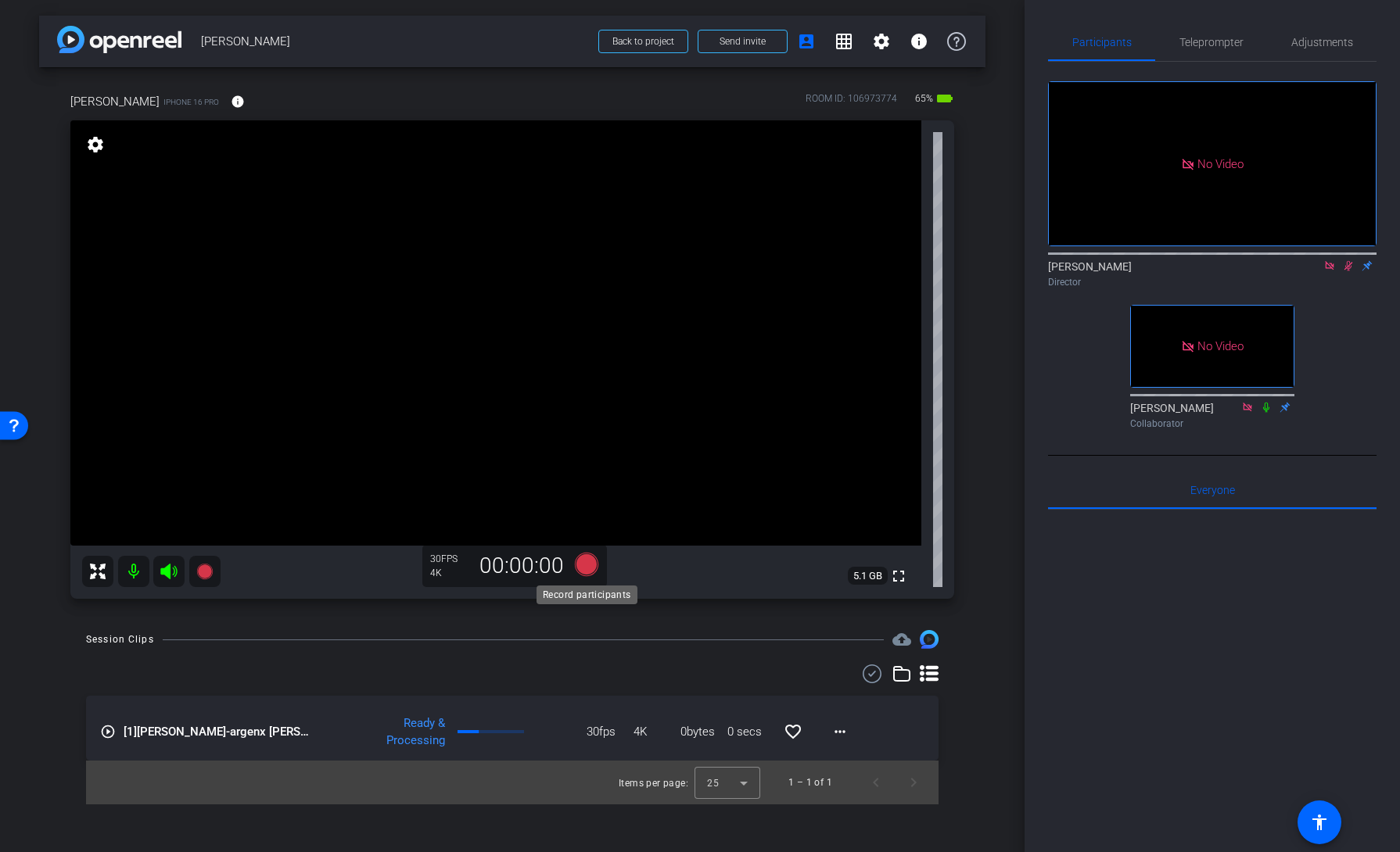
click at [583, 566] on icon at bounding box center [586, 565] width 23 height 23
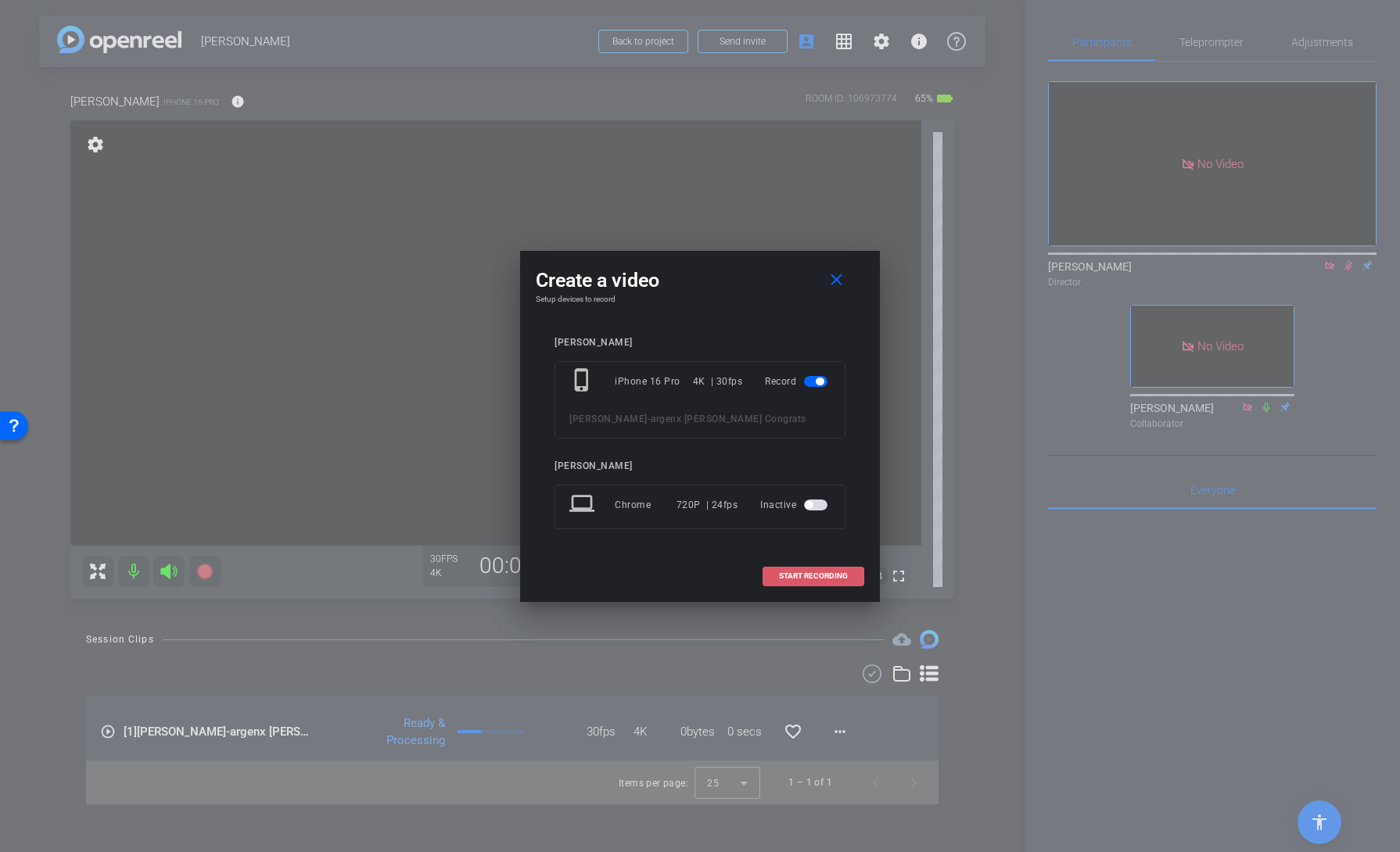
click at [806, 577] on span "START RECORDING" at bounding box center [813, 575] width 69 height 8
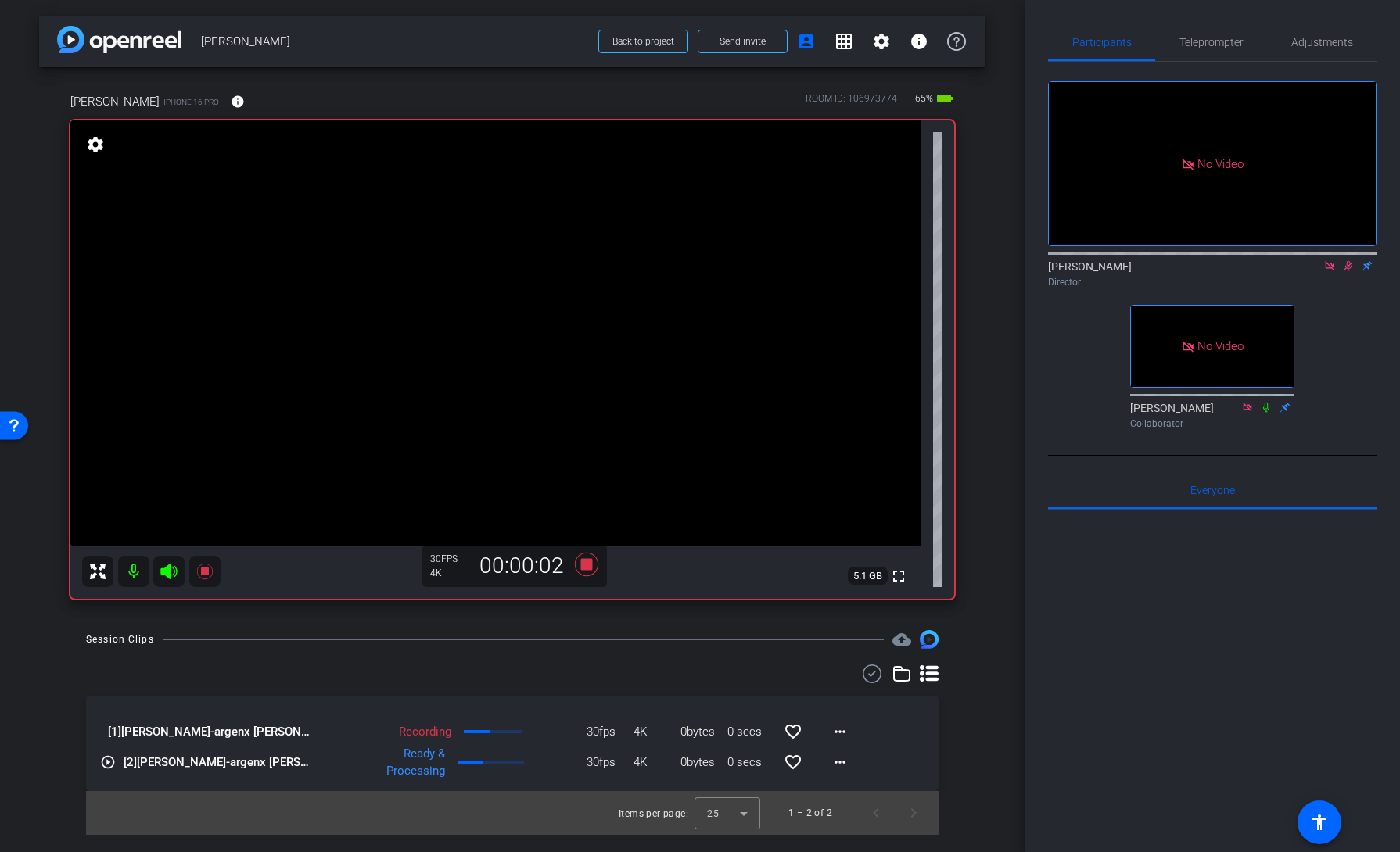
click at [1346, 271] on icon at bounding box center [1348, 266] width 9 height 10
click at [1346, 271] on icon at bounding box center [1347, 266] width 6 height 10
click at [1346, 271] on icon at bounding box center [1348, 266] width 9 height 10
click at [1346, 271] on icon at bounding box center [1347, 266] width 6 height 10
click at [592, 643] on div "Session Clips cloud_upload" at bounding box center [512, 639] width 852 height 19
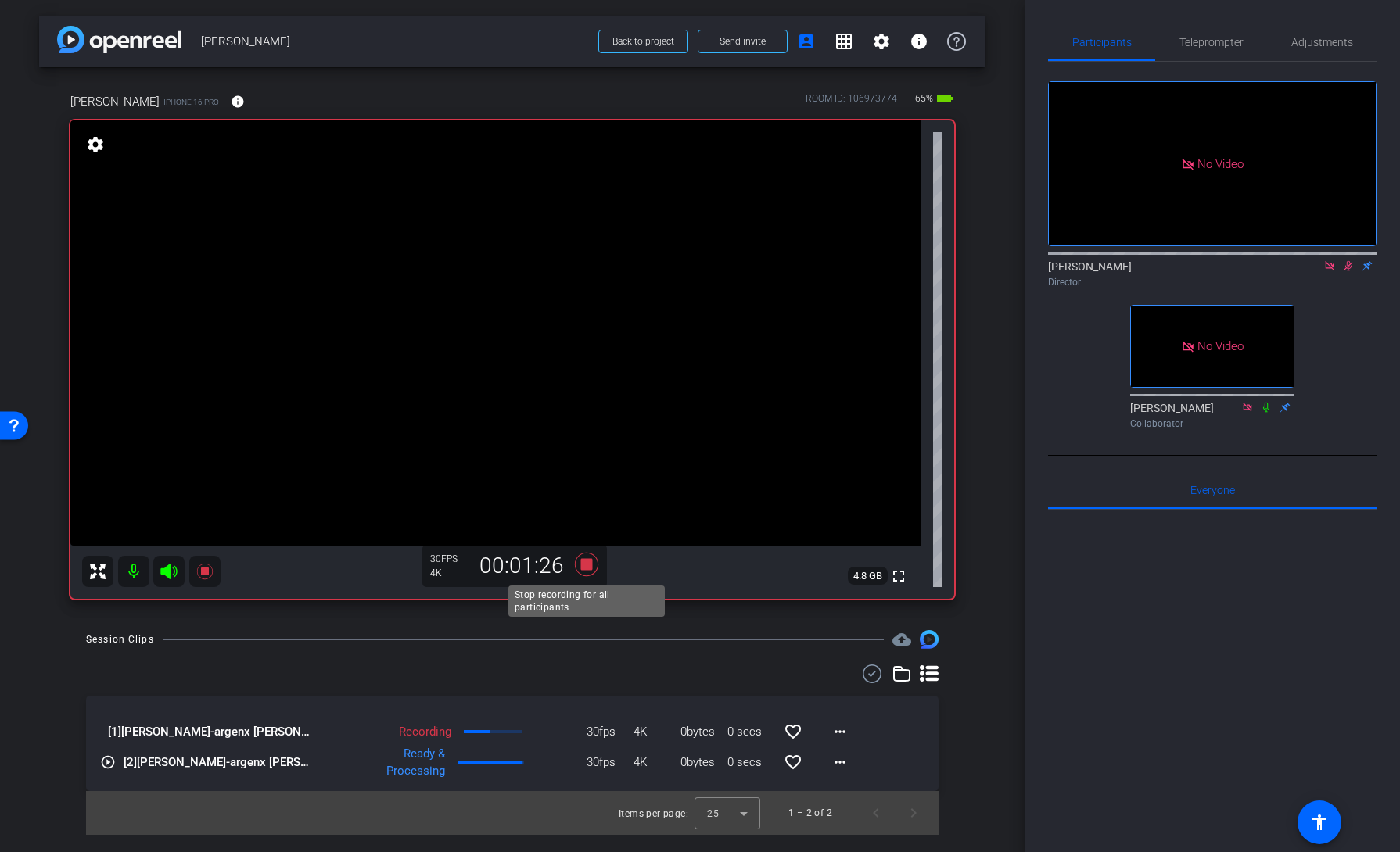
click at [585, 564] on icon at bounding box center [586, 565] width 23 height 23
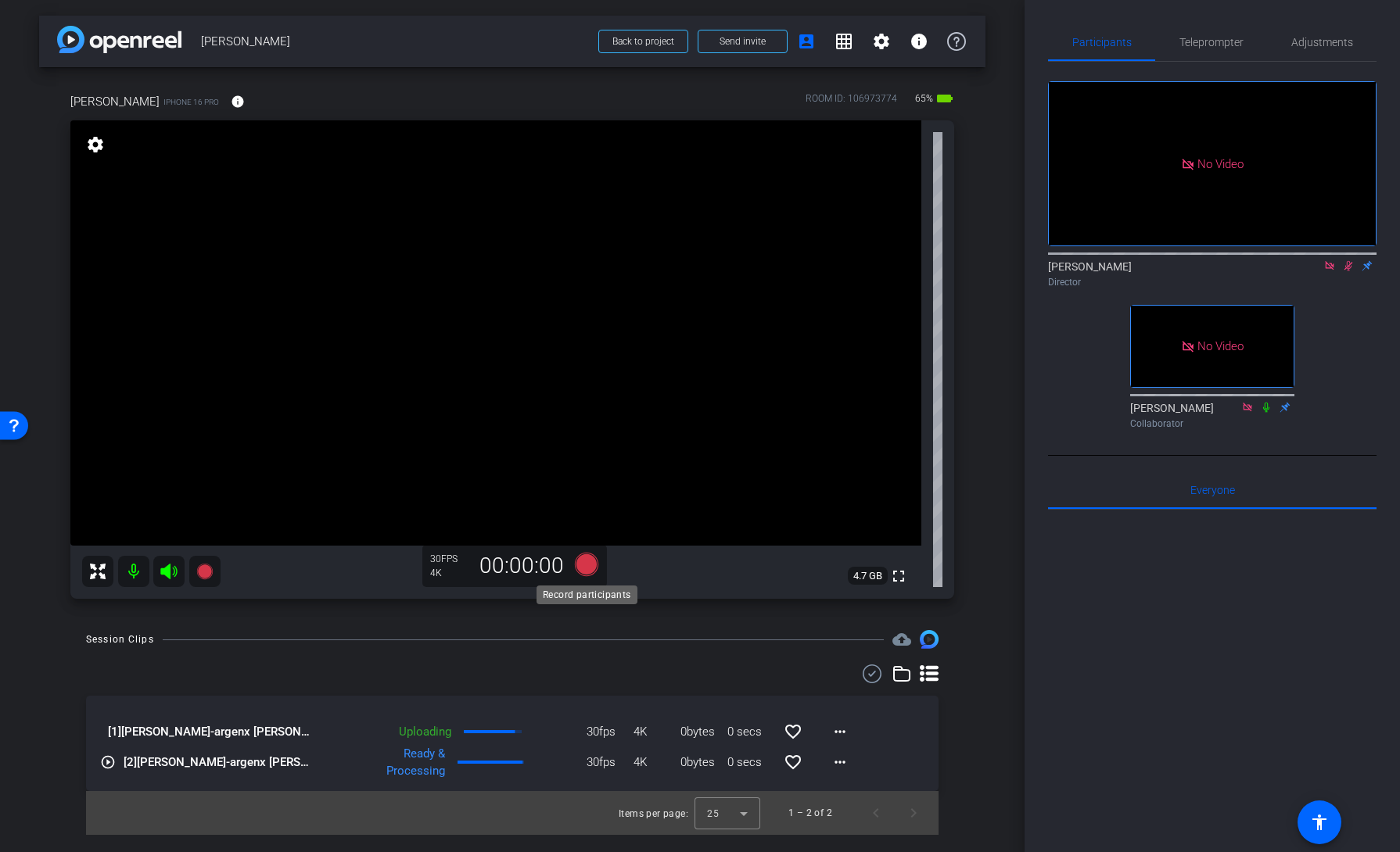
click at [584, 563] on icon at bounding box center [586, 565] width 23 height 23
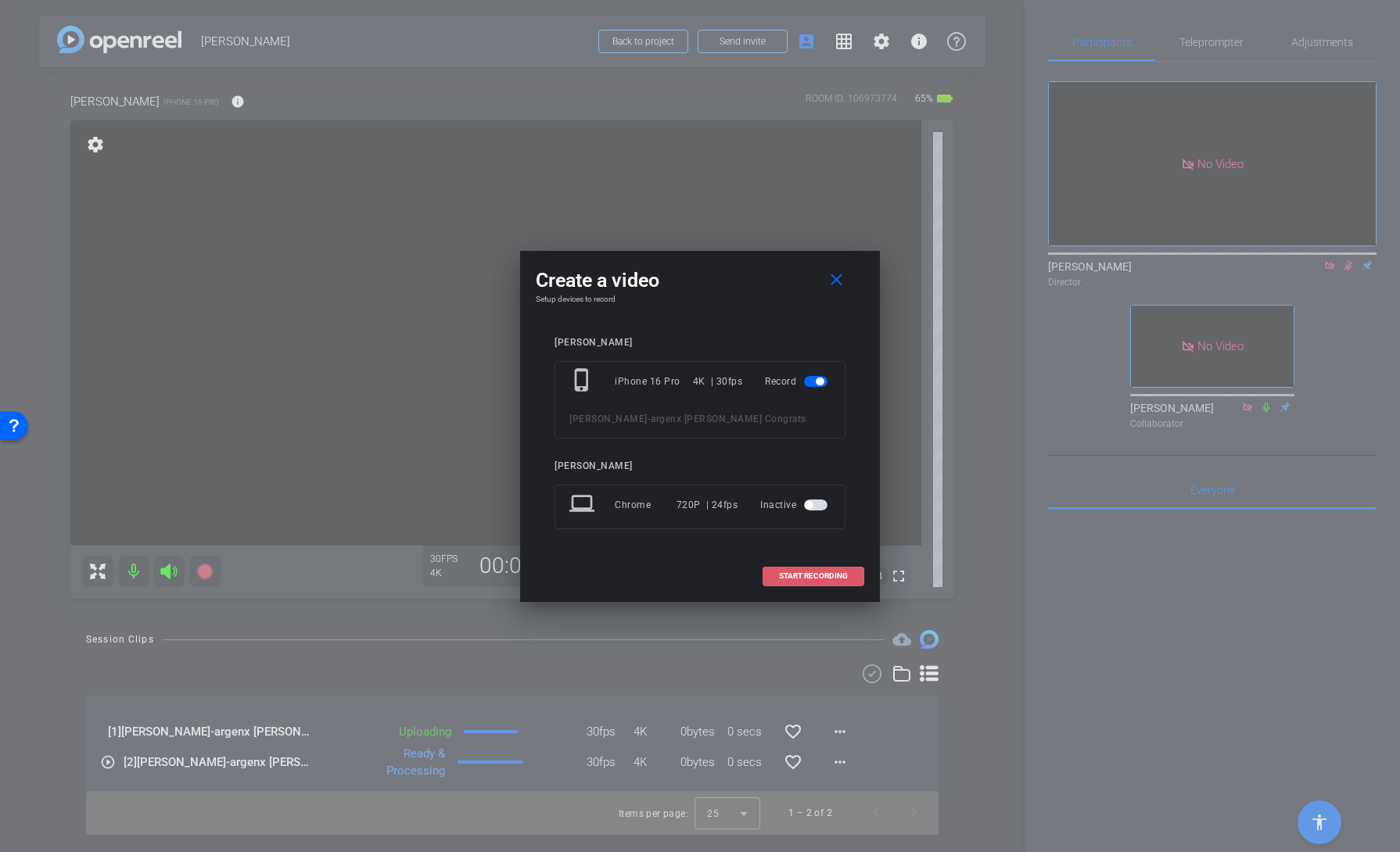
click at [813, 574] on span "START RECORDING" at bounding box center [813, 575] width 69 height 8
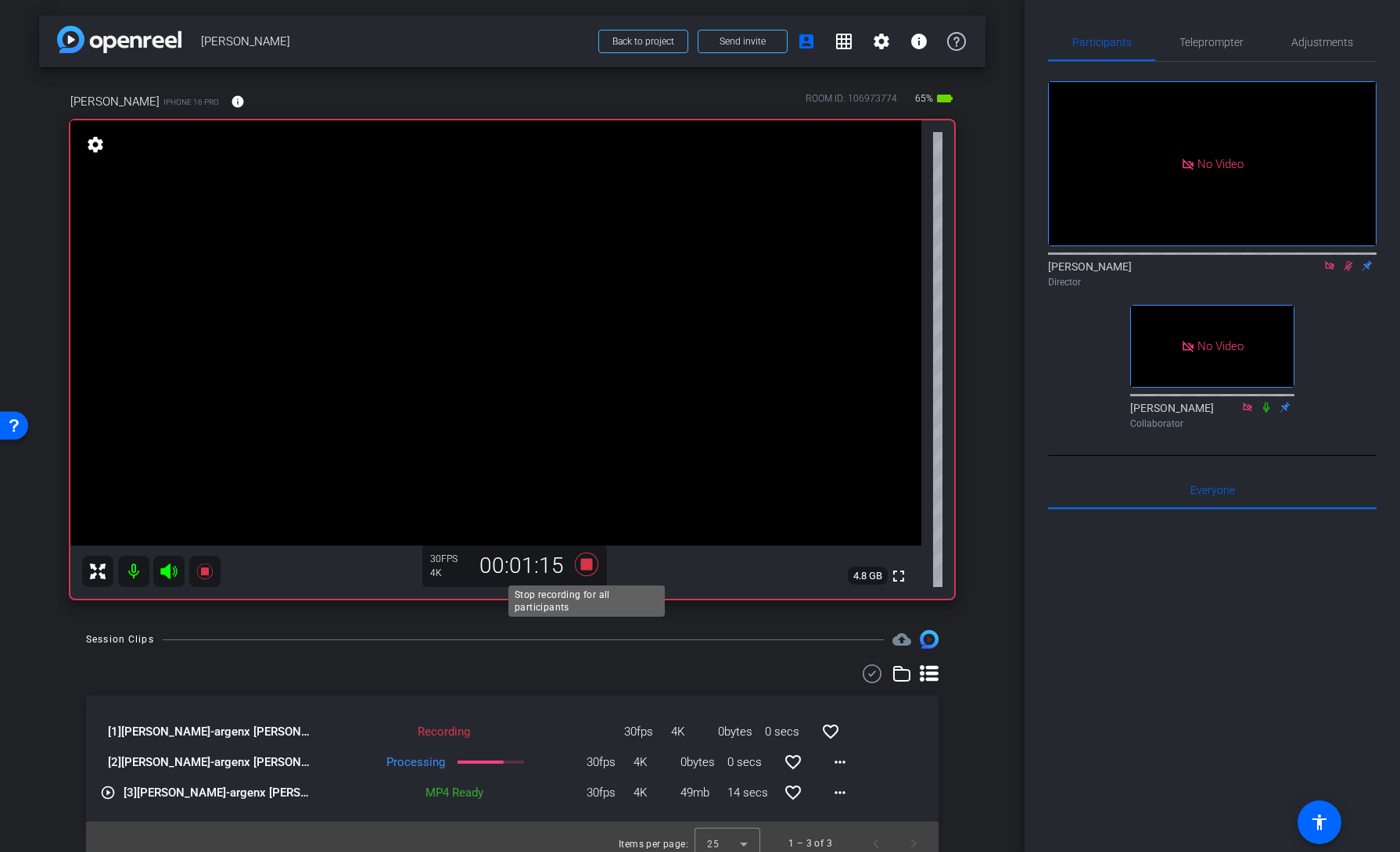
click at [588, 565] on icon at bounding box center [586, 565] width 23 height 23
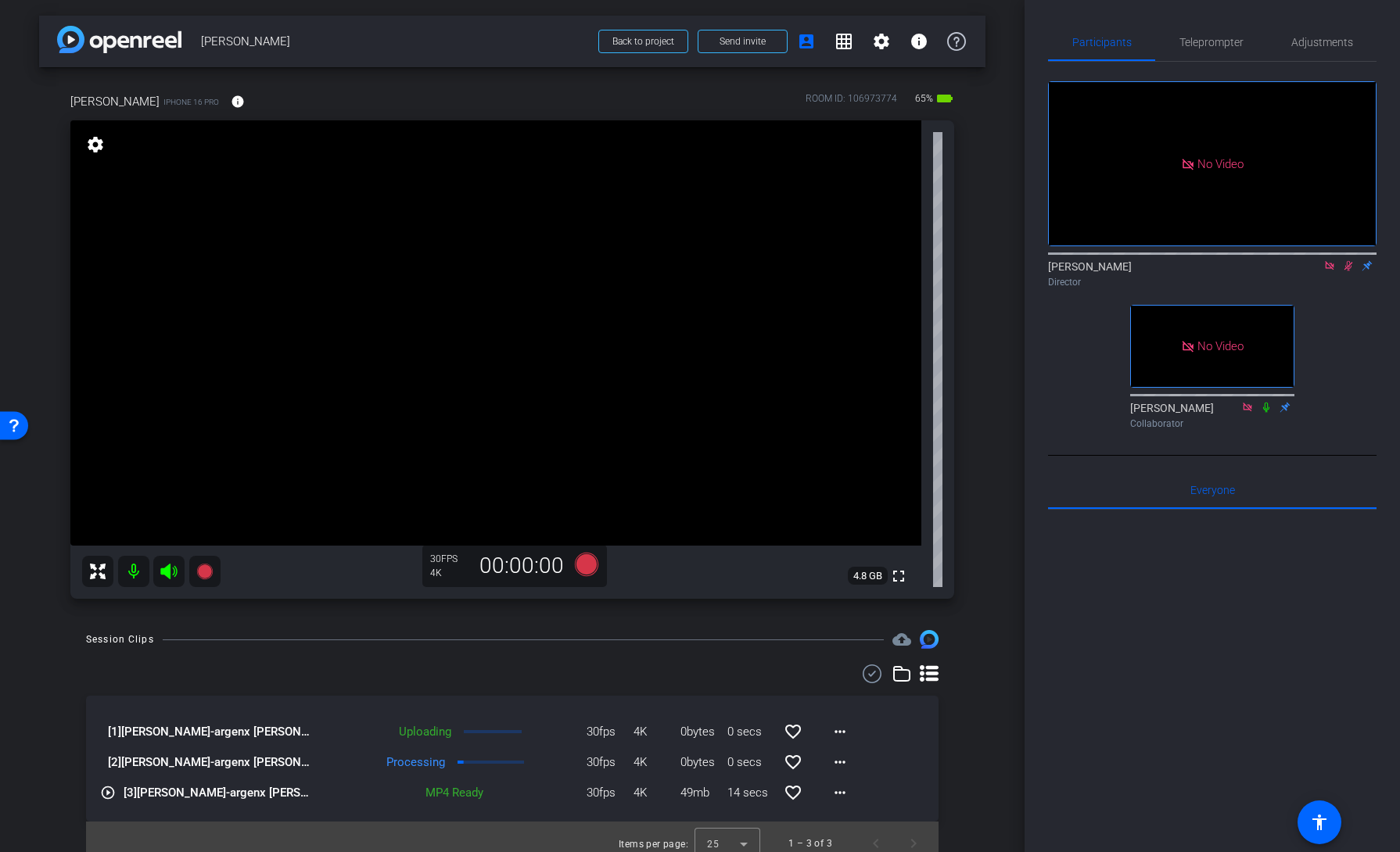
click at [1344, 271] on icon at bounding box center [1348, 266] width 13 height 11
click at [1330, 269] on icon at bounding box center [1329, 266] width 9 height 9
click at [838, 794] on mat-icon "more_horiz" at bounding box center [840, 792] width 19 height 19
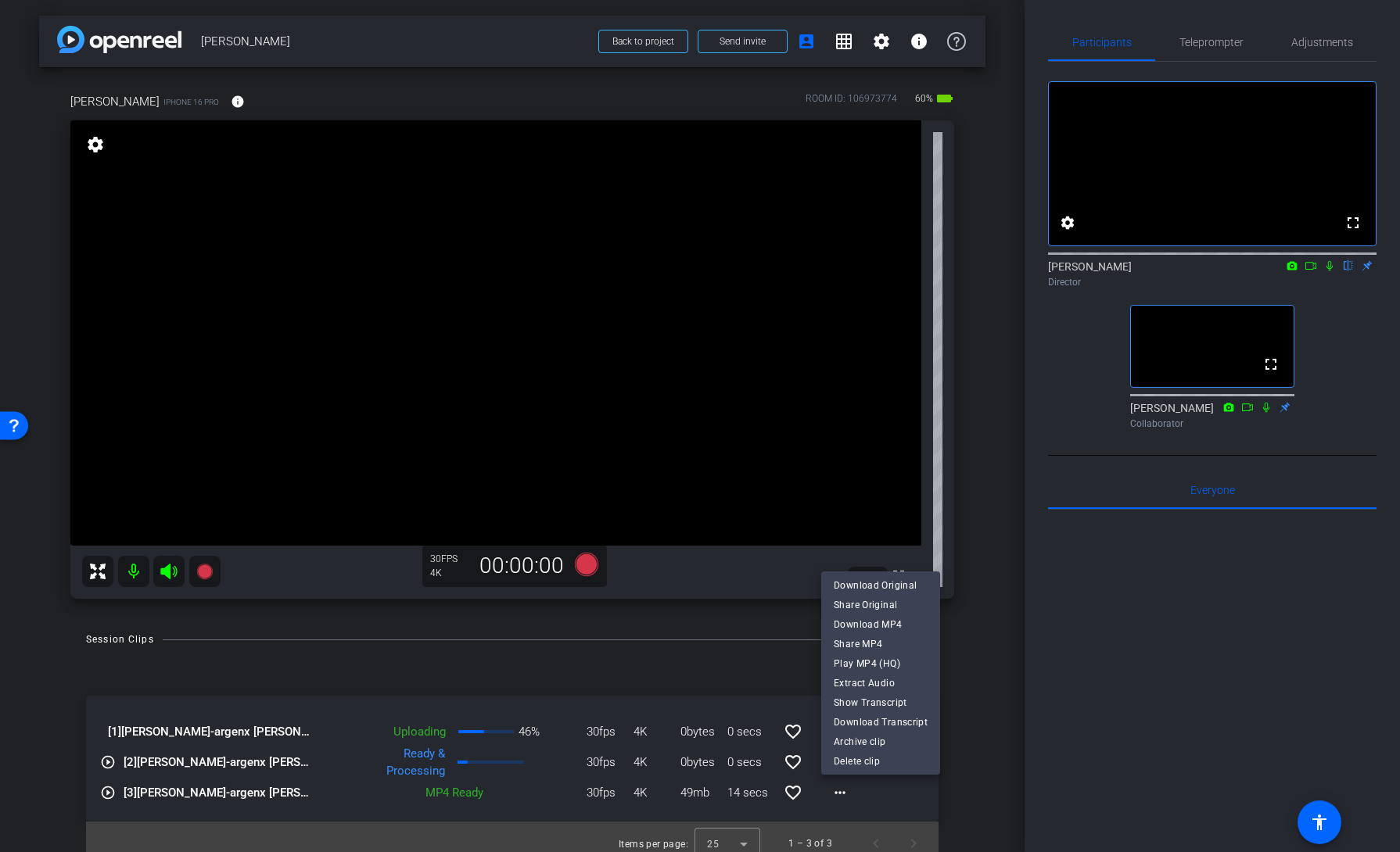
click at [970, 708] on div at bounding box center [700, 426] width 1400 height 852
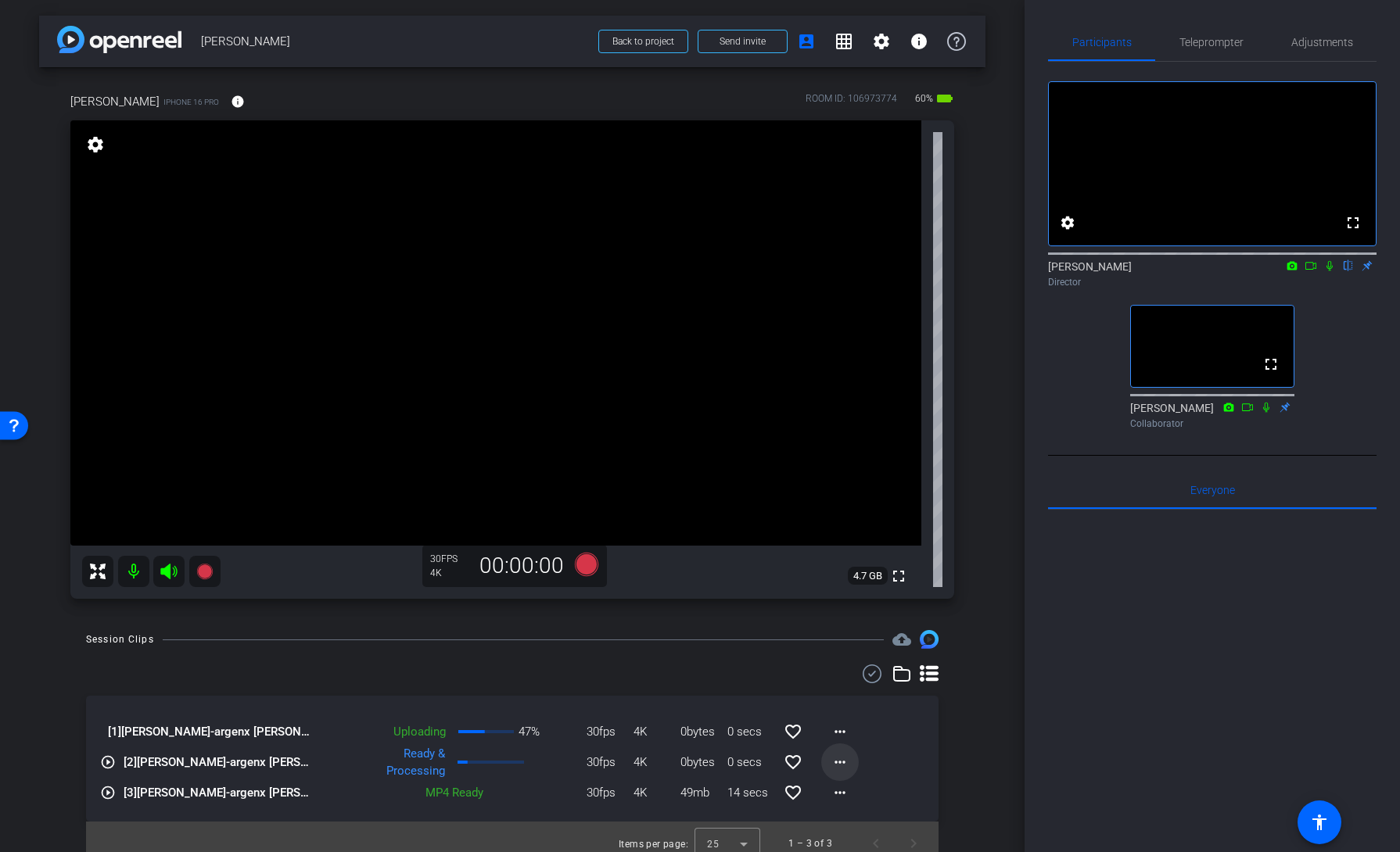
click at [841, 759] on mat-icon "more_horiz" at bounding box center [840, 762] width 19 height 19
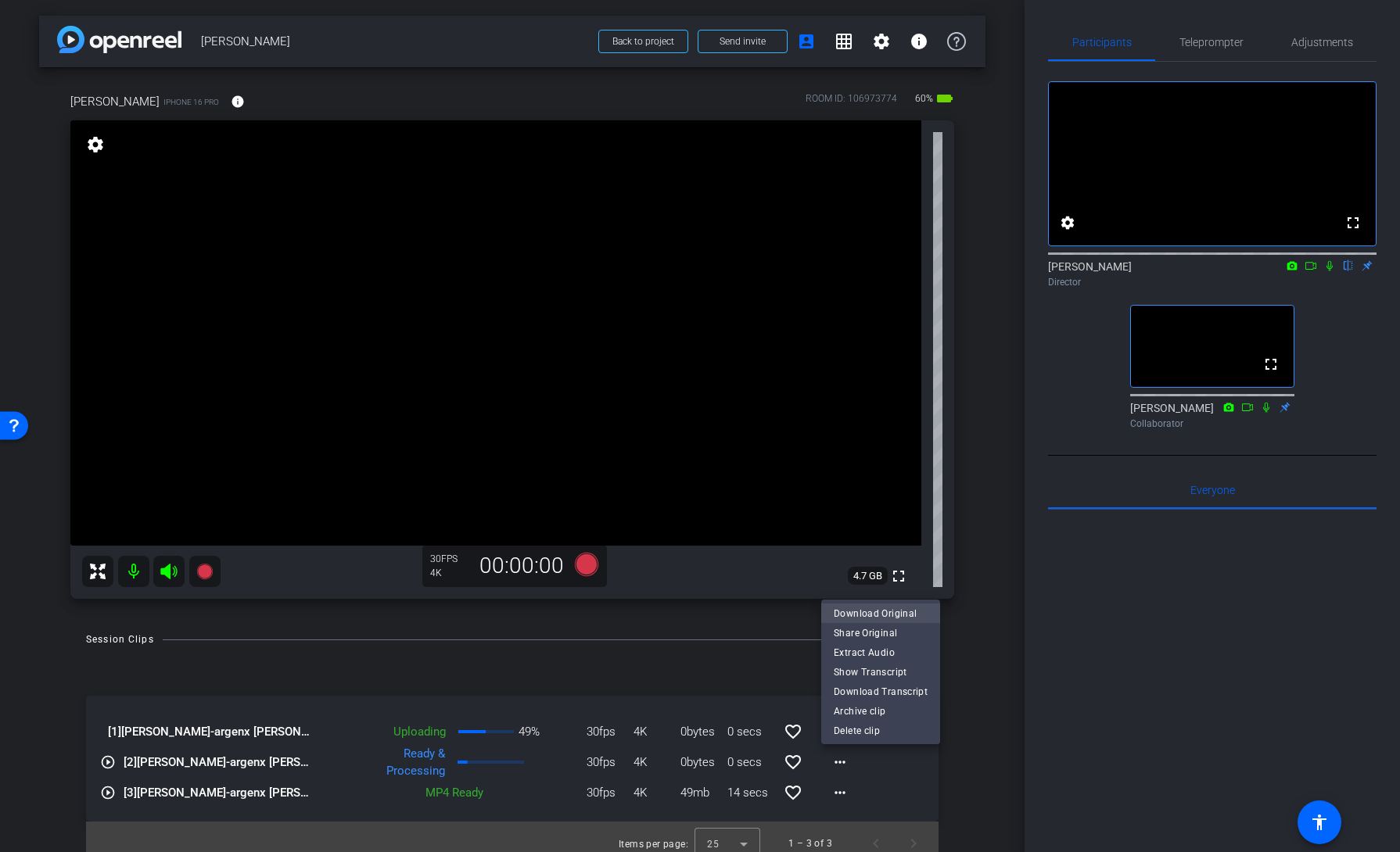
click at [858, 609] on span "Download Original" at bounding box center [880, 612] width 94 height 19
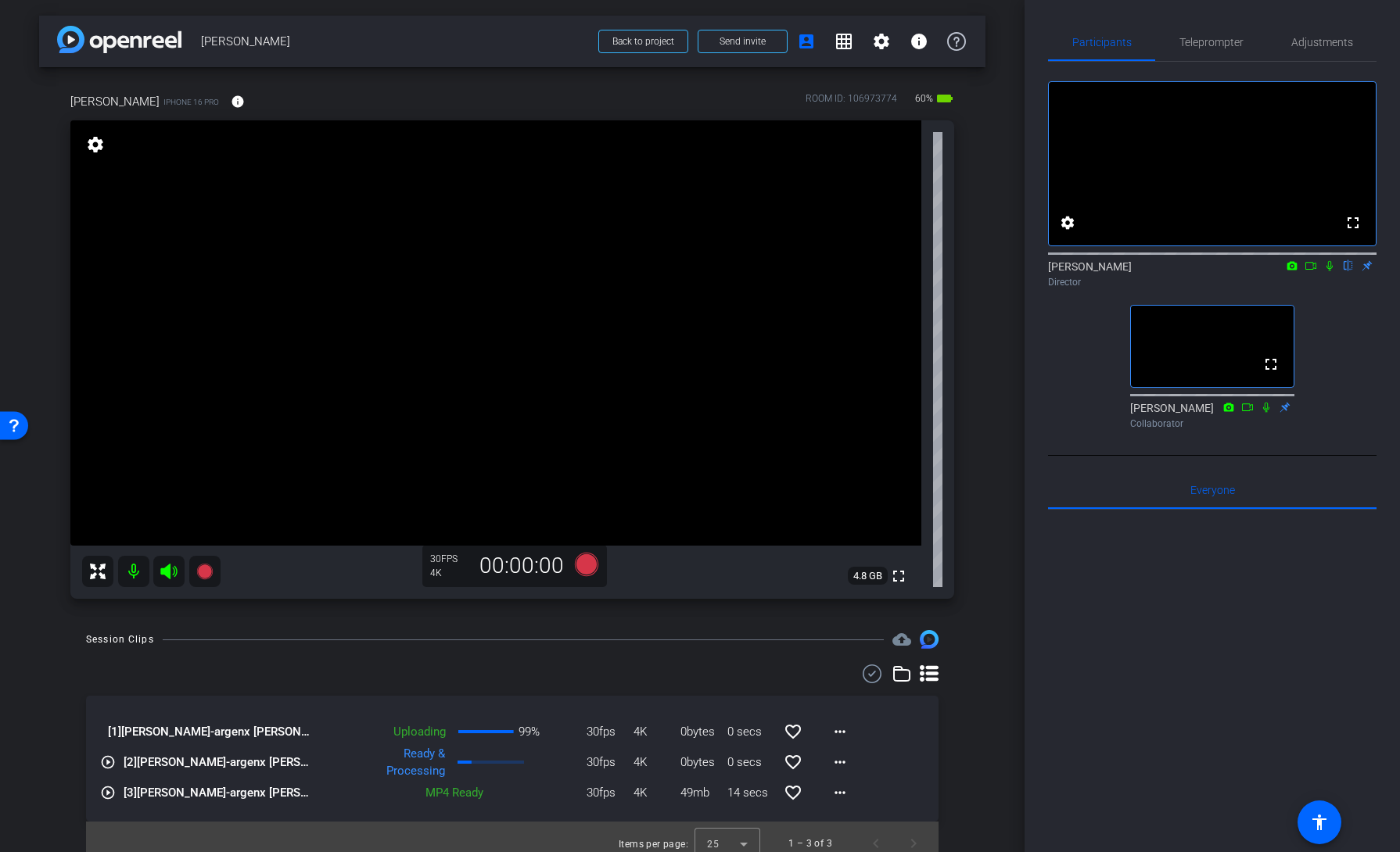
click at [988, 737] on div "arrow_back Chris Ardito Back to project Send invite account_box grid_on setting…" at bounding box center [512, 426] width 1024 height 852
click at [986, 746] on div "arrow_back Chris Ardito Back to project Send invite account_box grid_on setting…" at bounding box center [512, 426] width 1024 height 852
click at [978, 726] on div "Session Clips cloud_upload [1] Chris Ardito-argenx Mike ODonnell Congrats-2025-…" at bounding box center [512, 747] width 946 height 235
click at [969, 706] on div "Session Clips cloud_upload [1] Chris Ardito-argenx Mike ODonnell Congrats-2025-…" at bounding box center [512, 747] width 946 height 235
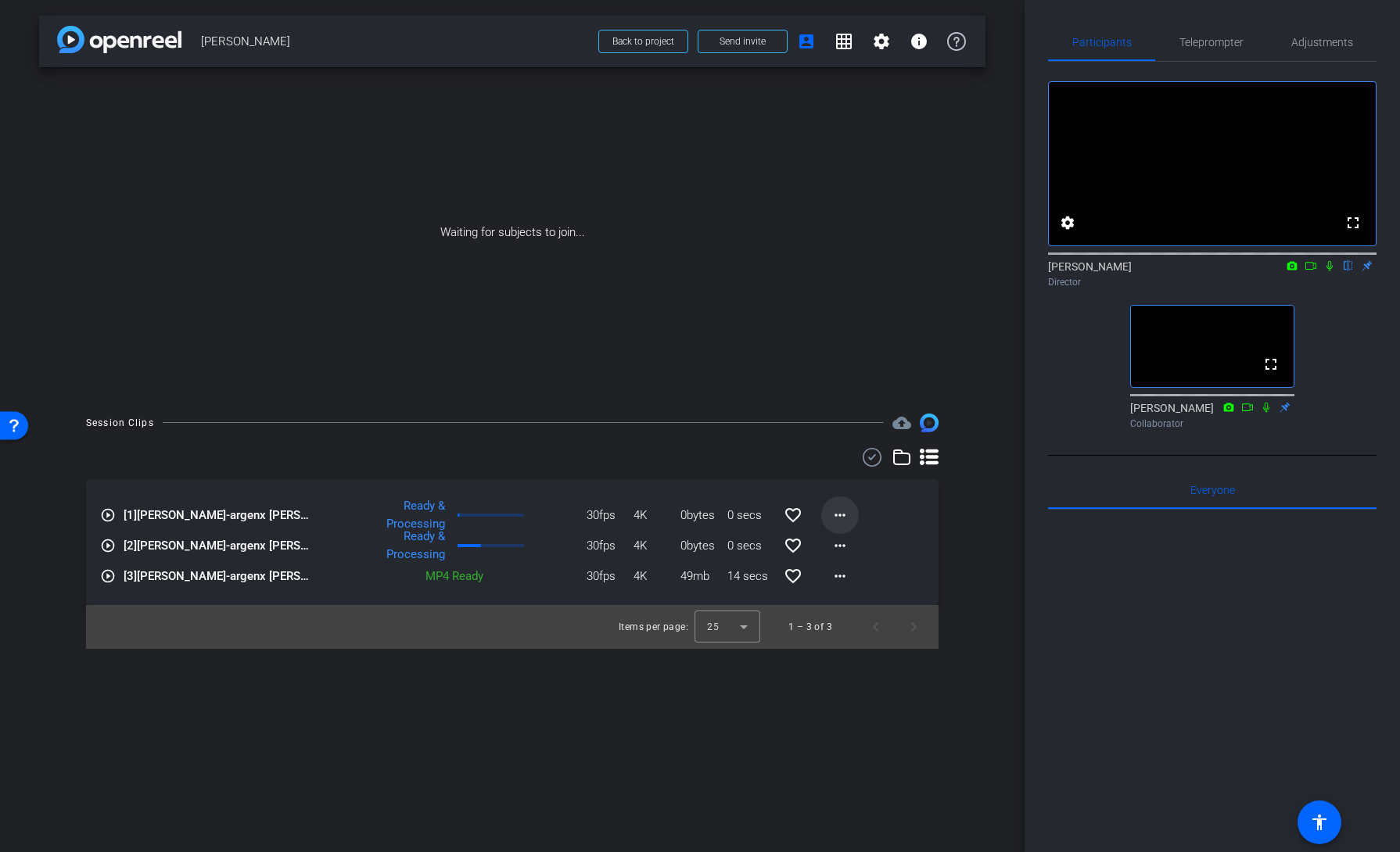
click at [837, 515] on mat-icon "more_horiz" at bounding box center [840, 515] width 19 height 19
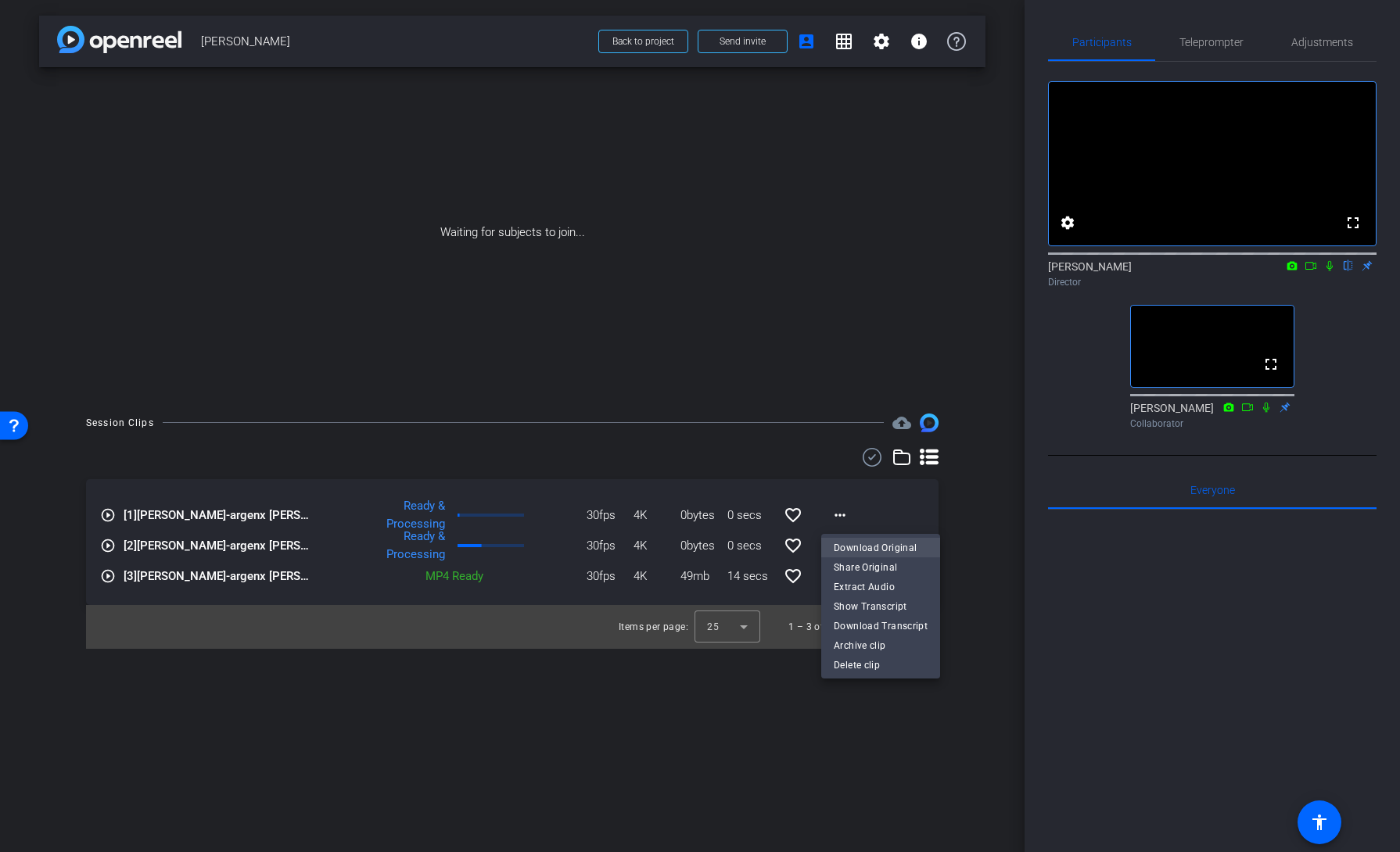
click at [844, 549] on span "Download Original" at bounding box center [880, 548] width 94 height 19
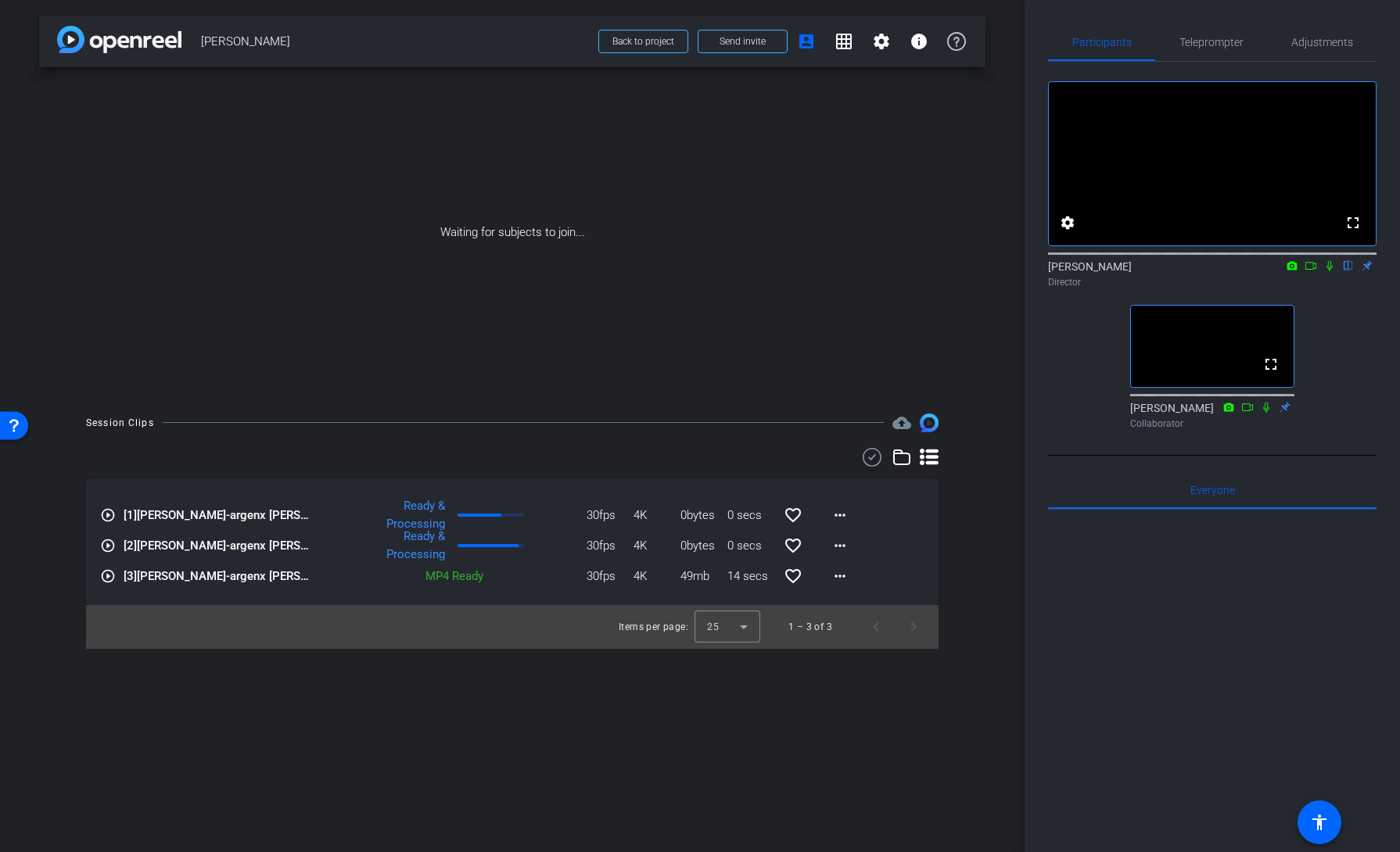
click at [585, 728] on div "arrow_back Chris Ardito Back to project Send invite account_box grid_on setting…" at bounding box center [512, 426] width 1024 height 852
click at [936, 695] on div "arrow_back Chris Ardito Back to project Send invite account_box grid_on setting…" at bounding box center [512, 426] width 1024 height 852
click at [710, 791] on div "arrow_back Chris Ardito Back to project Send invite account_box grid_on setting…" at bounding box center [512, 426] width 1024 height 852
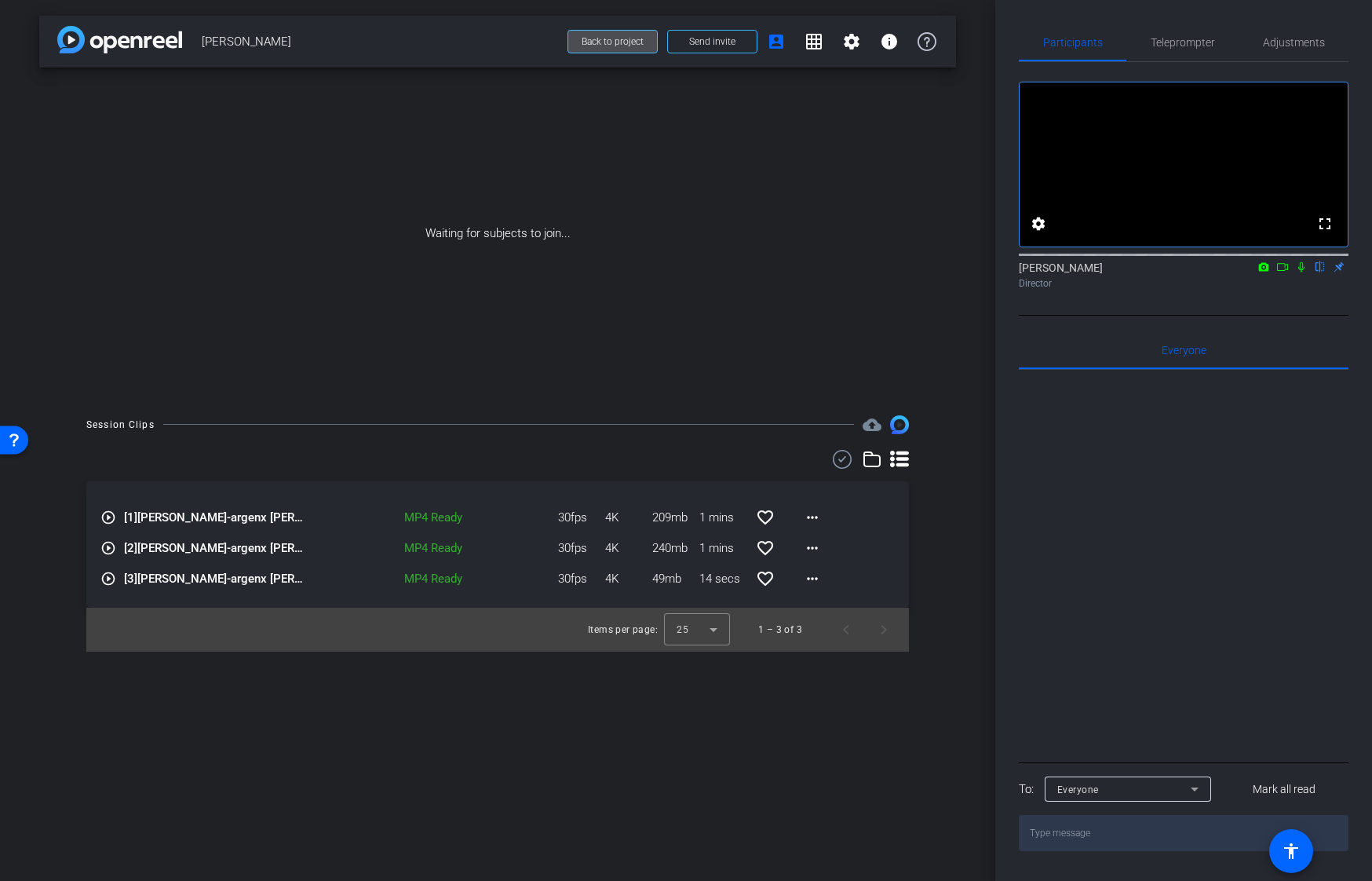
click at [632, 47] on span "Back to project" at bounding box center [612, 41] width 62 height 11
